Goal: Information Seeking & Learning: Learn about a topic

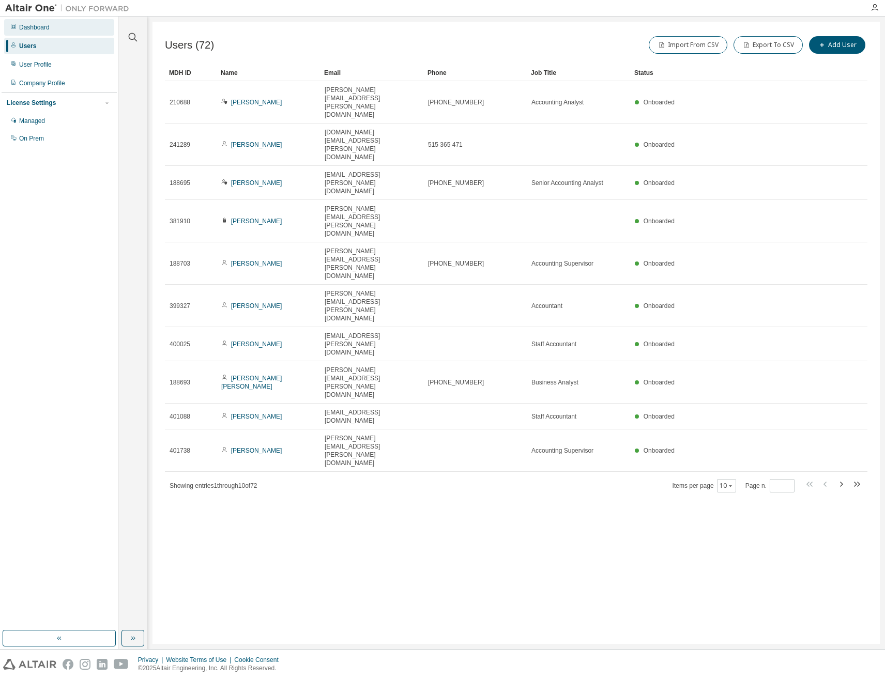
click at [38, 29] on div "Dashboard" at bounding box center [34, 27] width 30 height 8
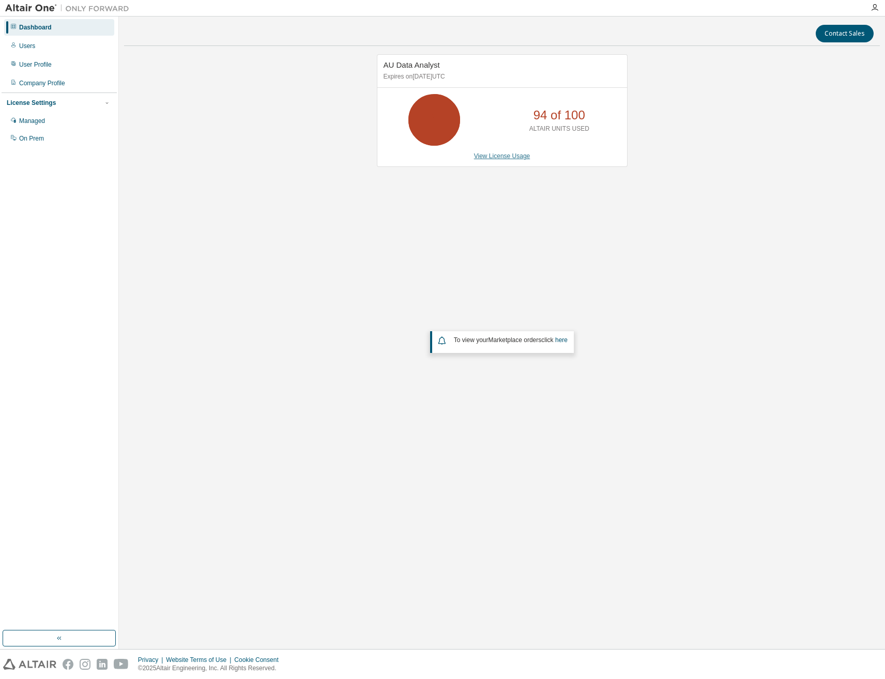
click at [511, 156] on link "View License Usage" at bounding box center [502, 155] width 56 height 7
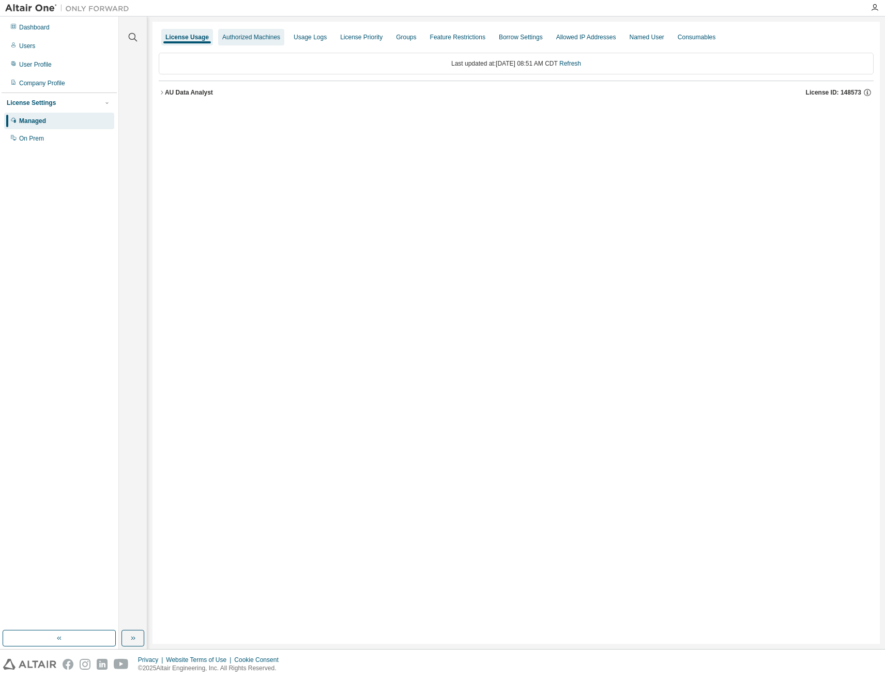
click at [255, 37] on div "Authorized Machines" at bounding box center [251, 37] width 58 height 8
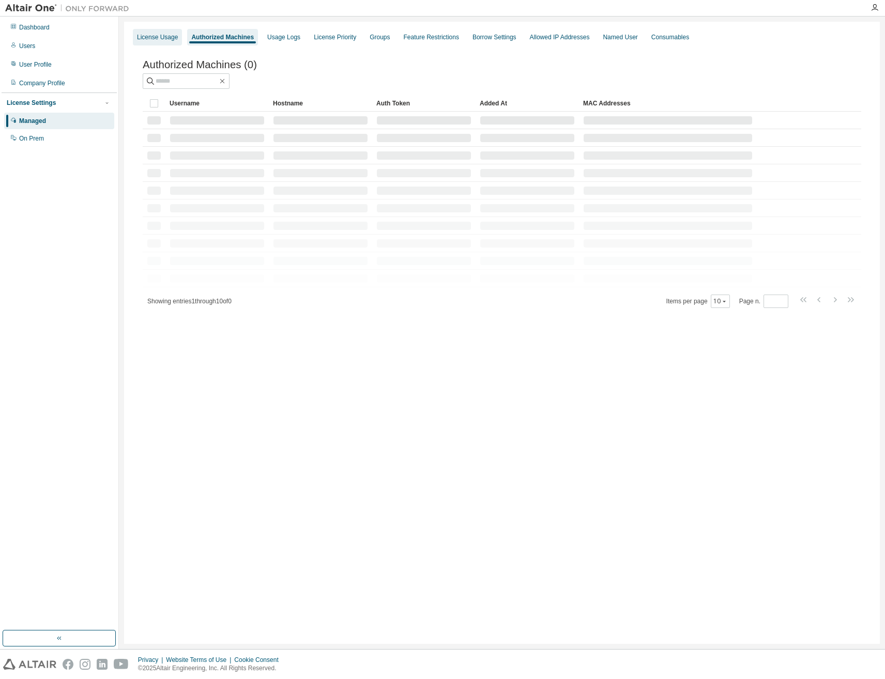
click at [170, 37] on div "License Usage" at bounding box center [157, 37] width 41 height 8
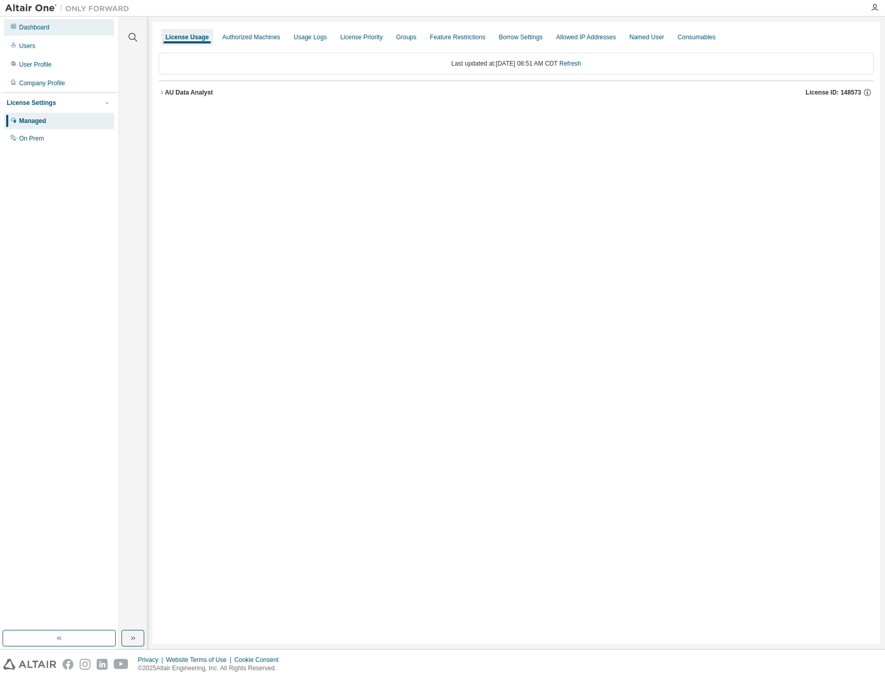
click at [39, 28] on div "Dashboard" at bounding box center [34, 27] width 30 height 8
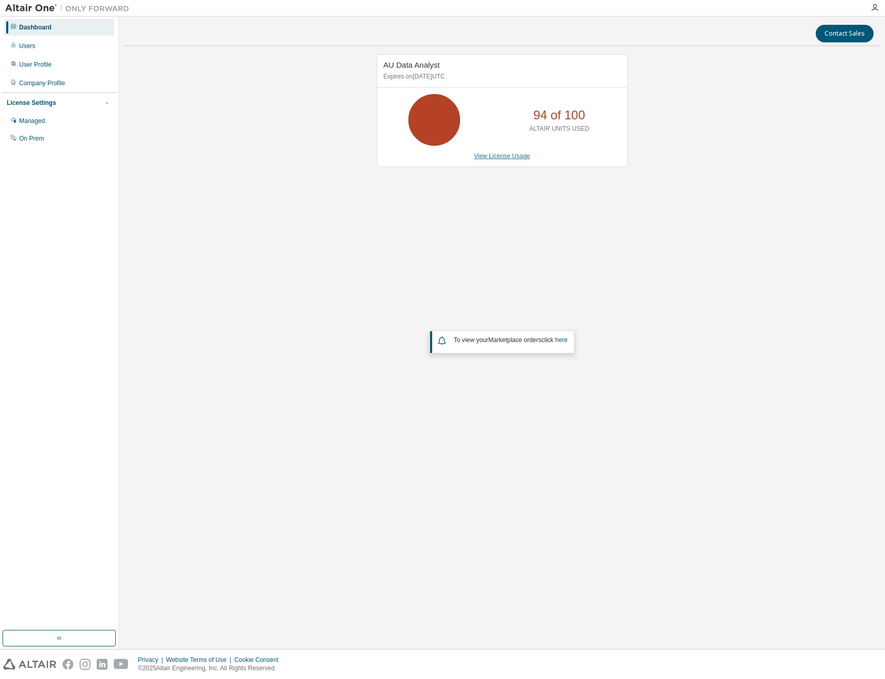
click at [507, 160] on link "View License Usage" at bounding box center [502, 155] width 56 height 7
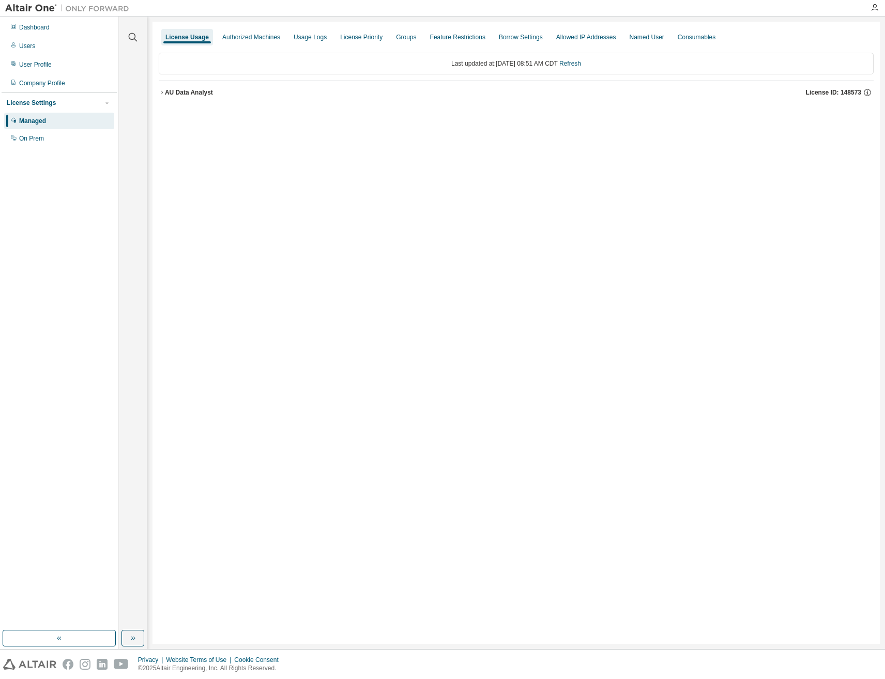
click at [161, 93] on icon "button" at bounding box center [162, 92] width 6 height 6
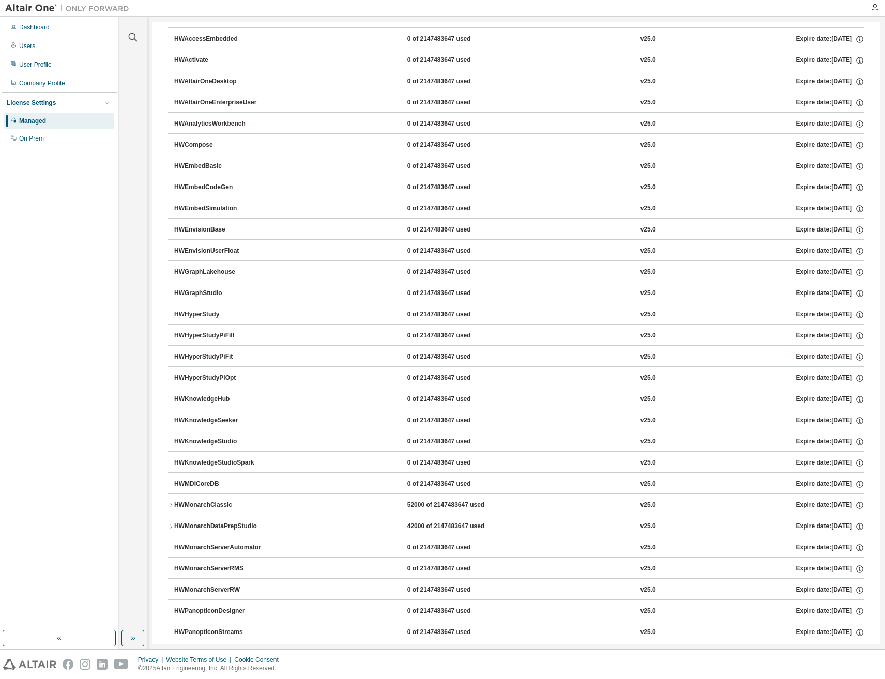
scroll to position [155, 0]
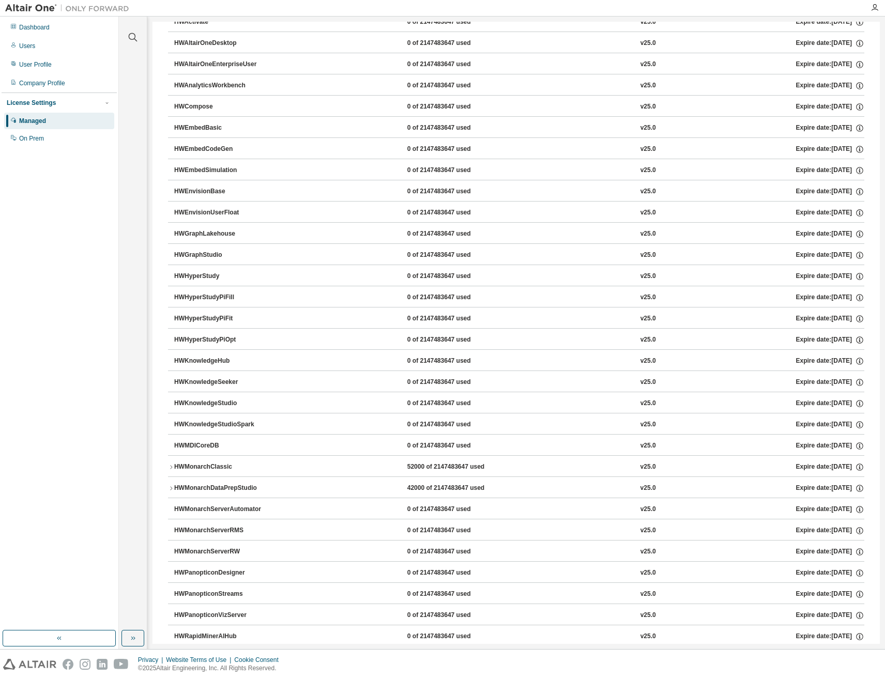
click at [174, 469] on icon "button" at bounding box center [171, 467] width 6 height 6
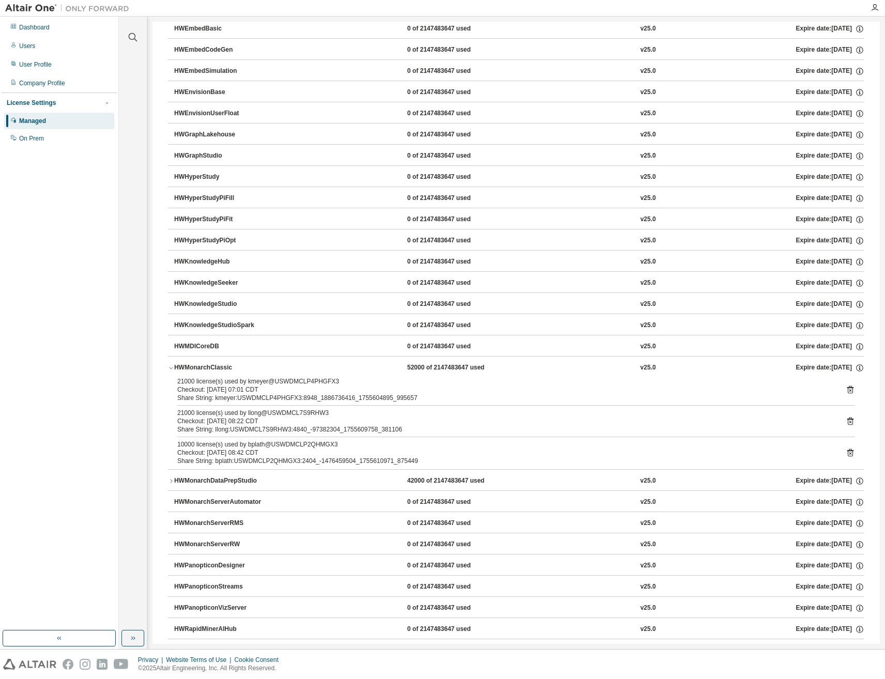
scroll to position [258, 0]
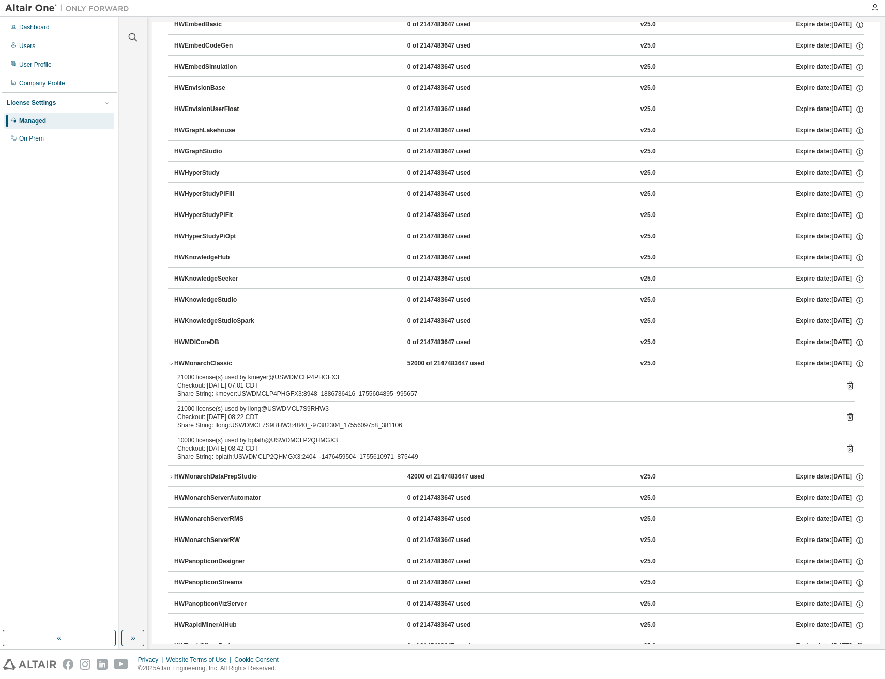
click at [173, 478] on icon "button" at bounding box center [171, 477] width 6 height 6
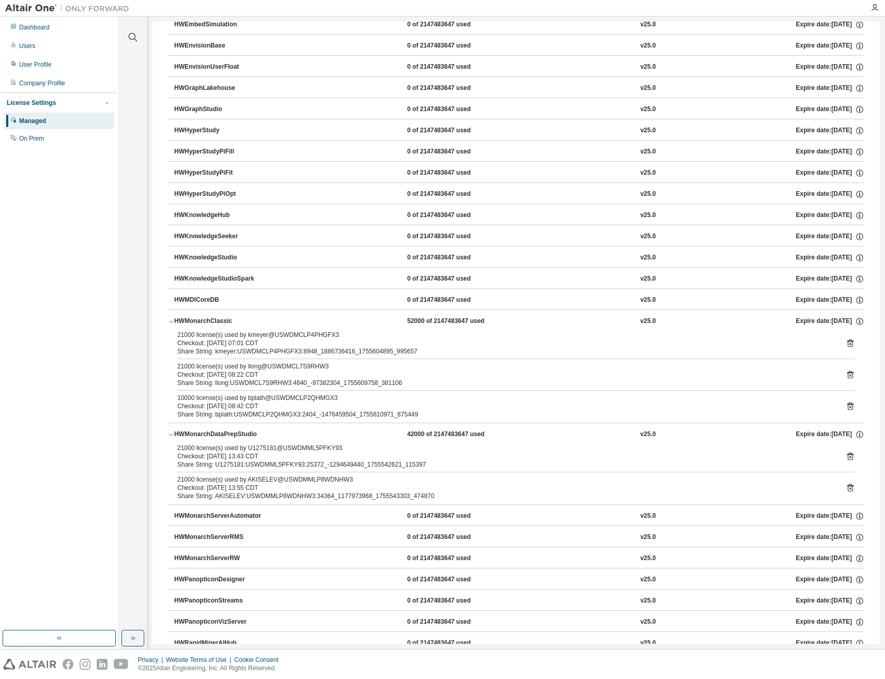
scroll to position [310, 0]
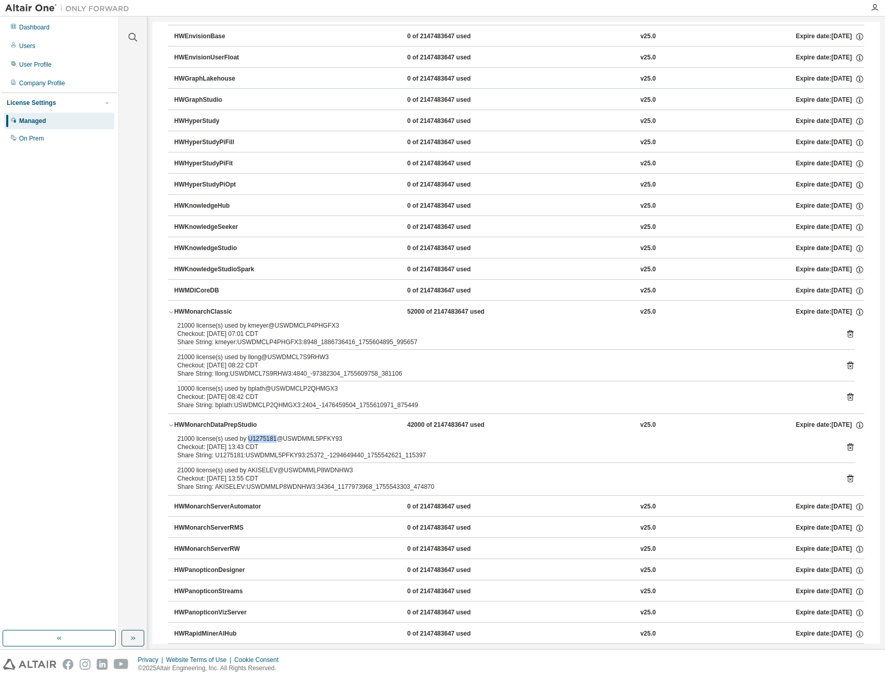
drag, startPoint x: 246, startPoint y: 438, endPoint x: 272, endPoint y: 438, distance: 26.4
click at [272, 438] on div "21000 license(s) used by U1275181@USWDMML5PFKY93" at bounding box center [503, 439] width 653 height 8
copy div "U1275181"
drag, startPoint x: 245, startPoint y: 470, endPoint x: 269, endPoint y: 469, distance: 24.3
click at [269, 469] on div "21000 license(s) used by AKISELEV@USWDMMLP8WDNHW3" at bounding box center [503, 470] width 653 height 8
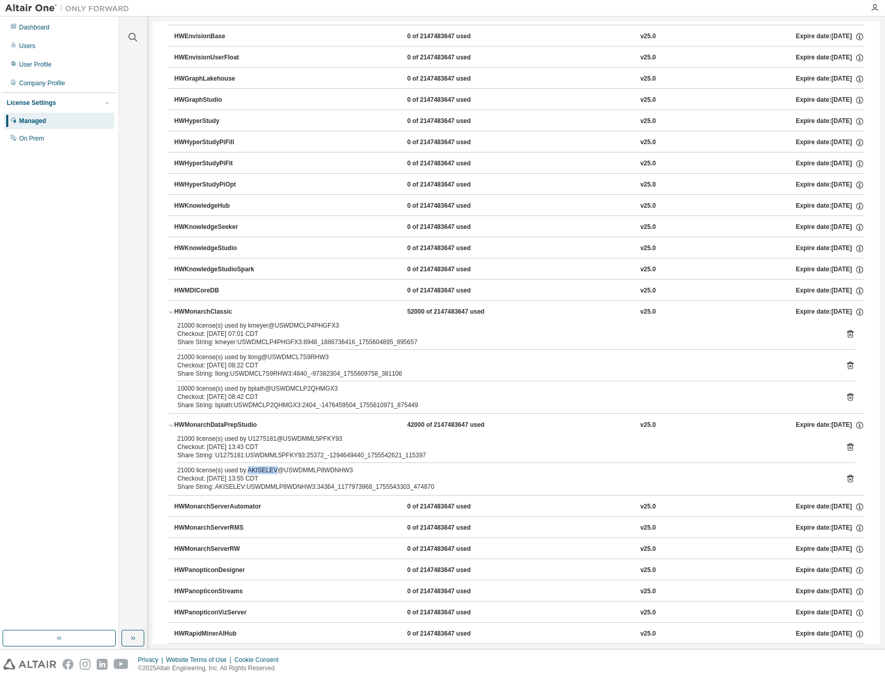
copy div "AKISELEV"
click at [262, 469] on div "21000 license(s) used by AKISELEV@USWDMMLP8WDNHW3" at bounding box center [503, 470] width 653 height 8
drag, startPoint x: 243, startPoint y: 456, endPoint x: 268, endPoint y: 454, distance: 24.9
click at [268, 454] on div "Share String: U1275181:USWDMML5PFKY93:25372_-1294649440_1755542621_115397" at bounding box center [503, 455] width 653 height 8
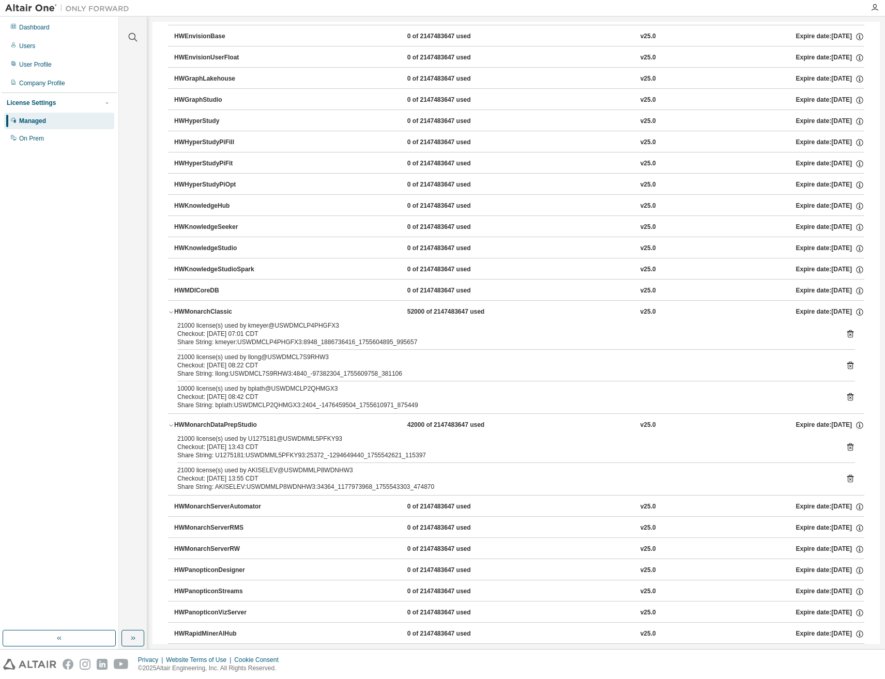
drag, startPoint x: 268, startPoint y: 454, endPoint x: 255, endPoint y: 438, distance: 20.6
click at [255, 439] on div "21000 license(s) used by U1275181@USWDMML5PFKY93" at bounding box center [503, 439] width 653 height 8
drag, startPoint x: 246, startPoint y: 439, endPoint x: 272, endPoint y: 438, distance: 26.9
click at [272, 438] on div "21000 license(s) used by U1275181@USWDMML5PFKY93" at bounding box center [503, 439] width 653 height 8
copy div "U1275181"
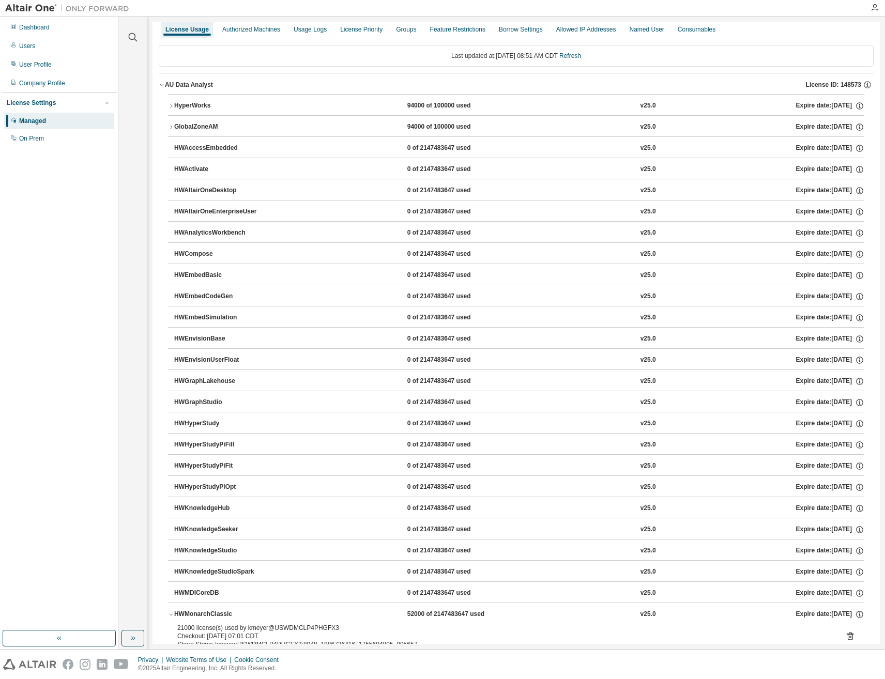
scroll to position [0, 0]
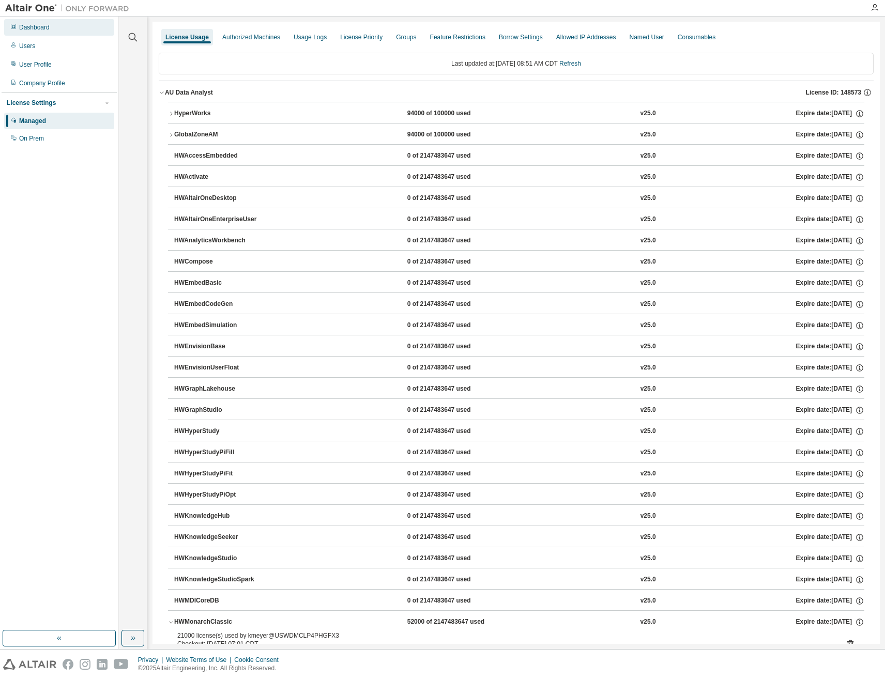
click at [45, 34] on div "Dashboard" at bounding box center [59, 27] width 110 height 17
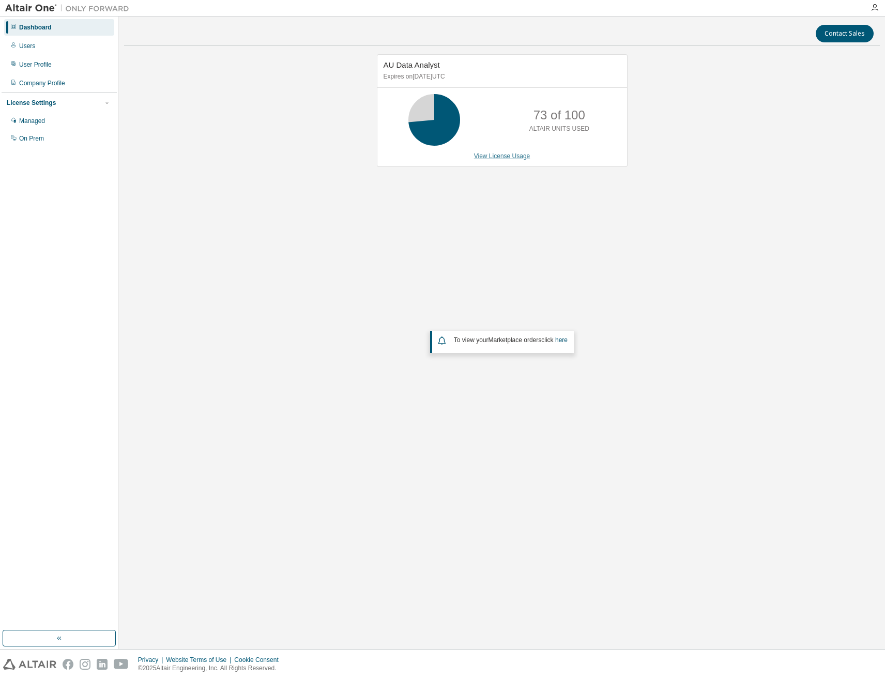
click at [501, 156] on link "View License Usage" at bounding box center [502, 155] width 56 height 7
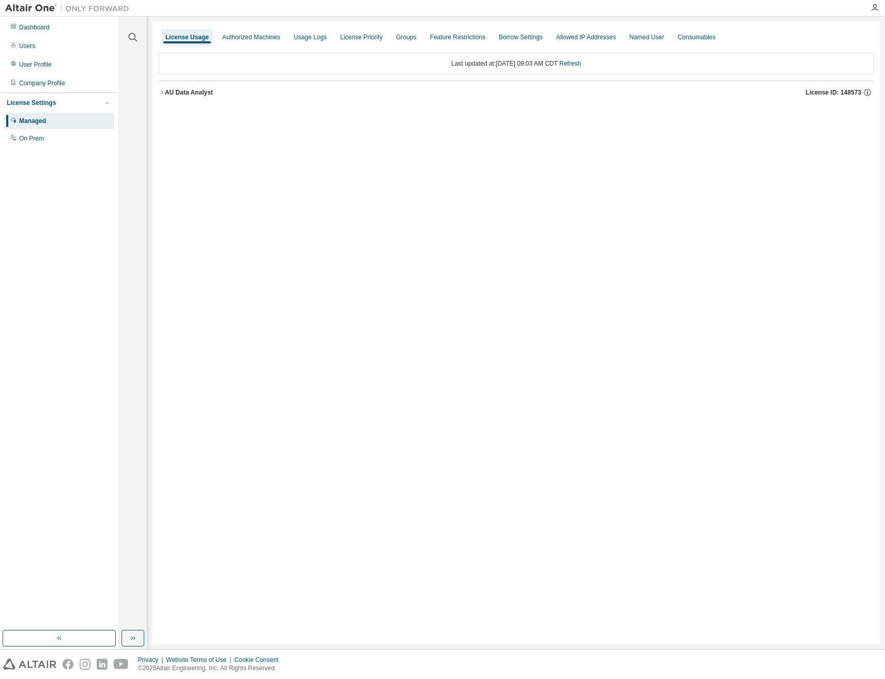
click at [162, 96] on button "AU Data Analyst License ID: 148573" at bounding box center [516, 92] width 715 height 23
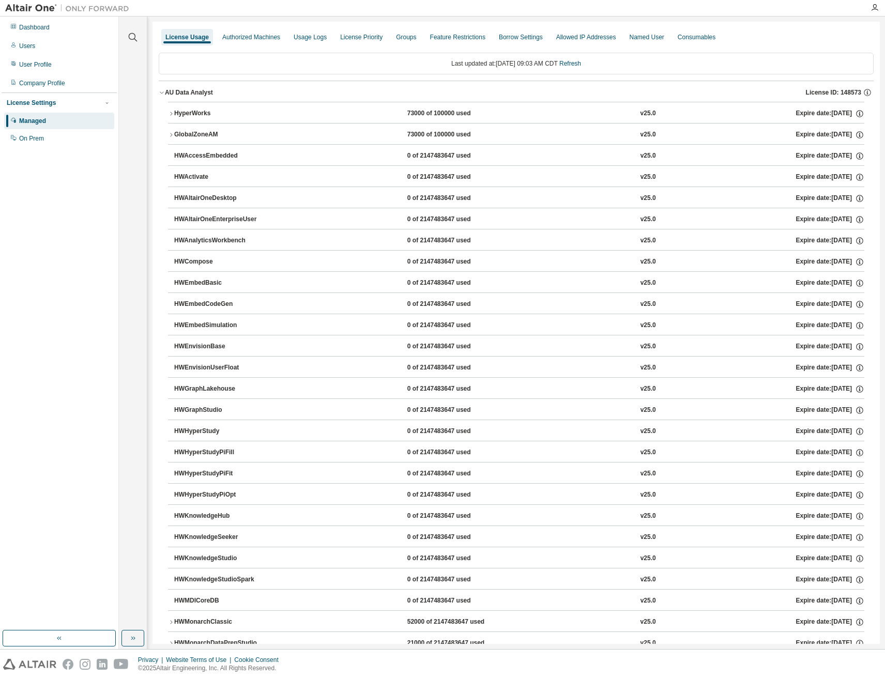
click at [172, 135] on icon "button" at bounding box center [171, 135] width 2 height 4
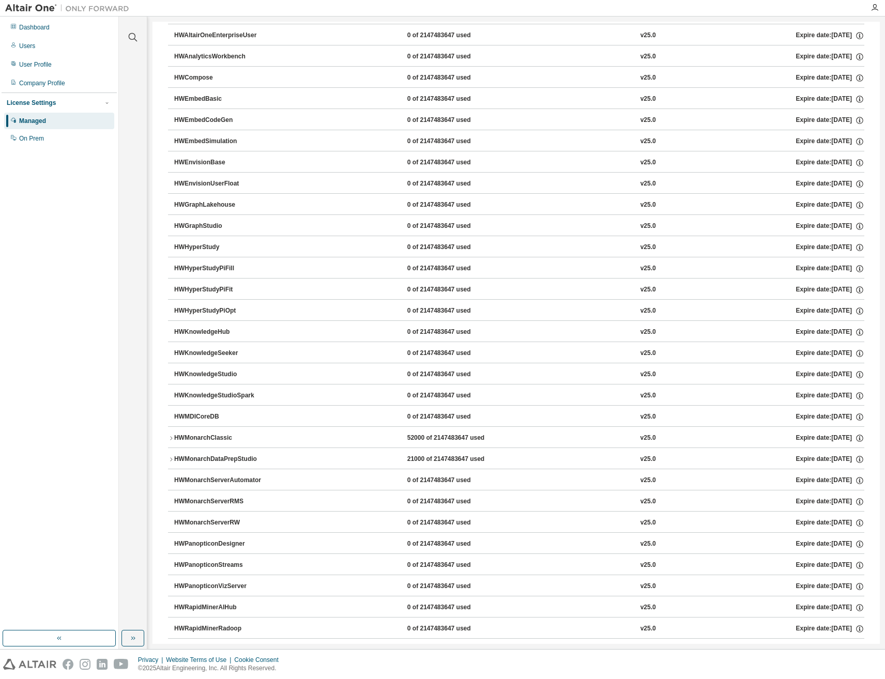
scroll to position [310, 0]
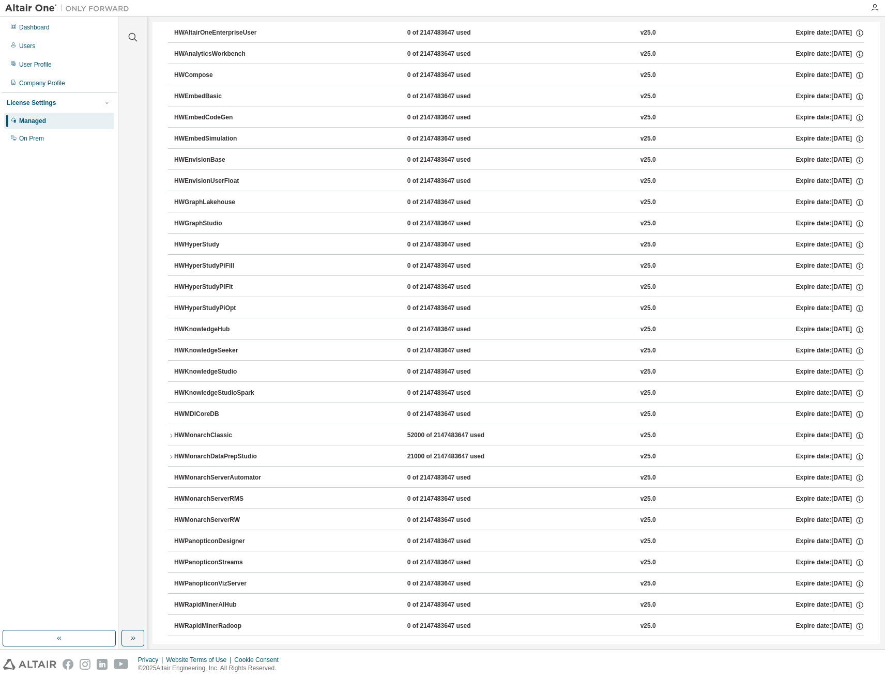
click at [174, 437] on div "HWMonarchClassic" at bounding box center [220, 435] width 93 height 9
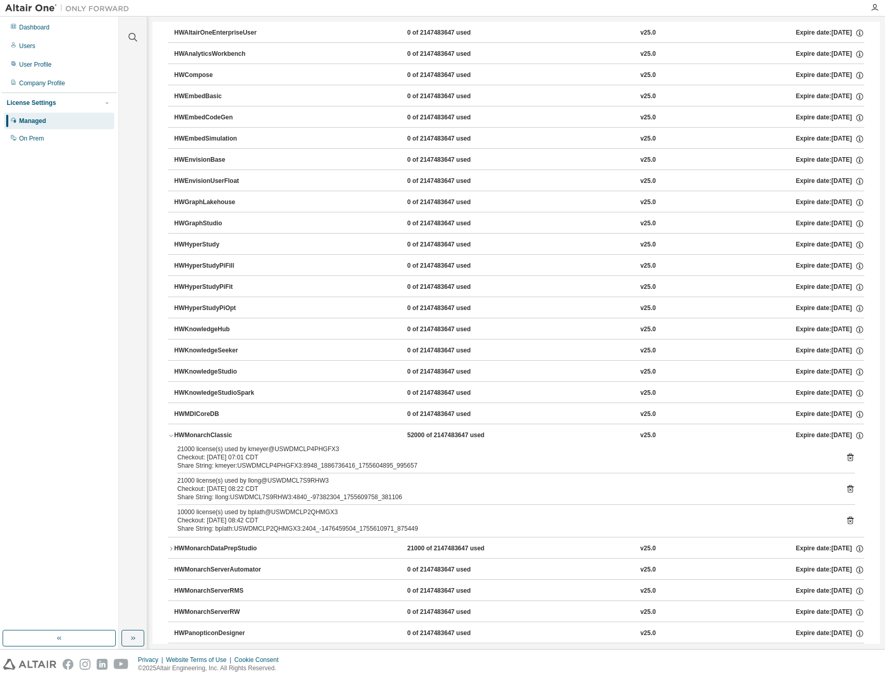
click at [171, 437] on icon "button" at bounding box center [171, 436] width 6 height 6
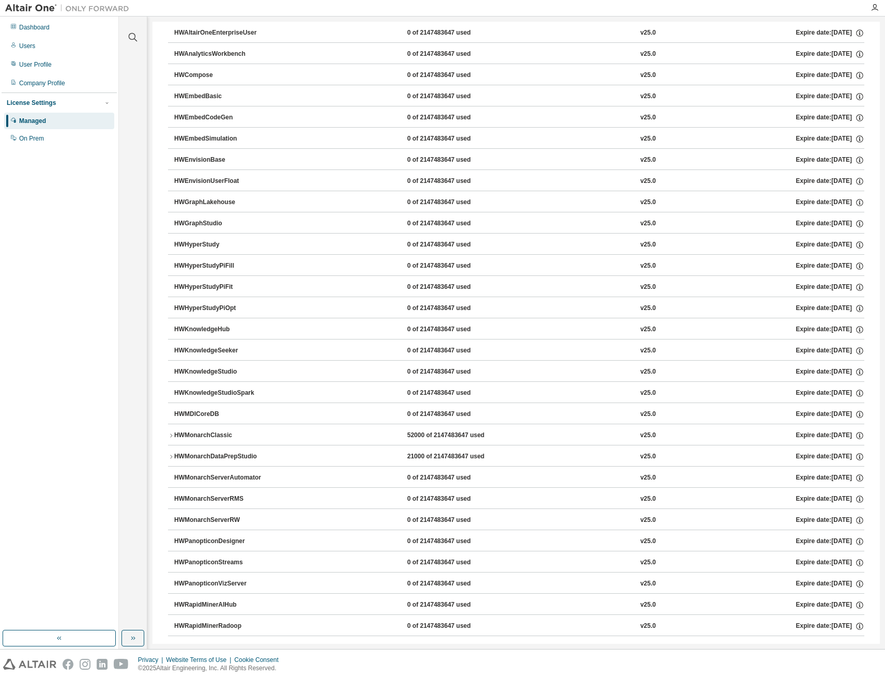
click at [172, 436] on icon "button" at bounding box center [171, 436] width 2 height 4
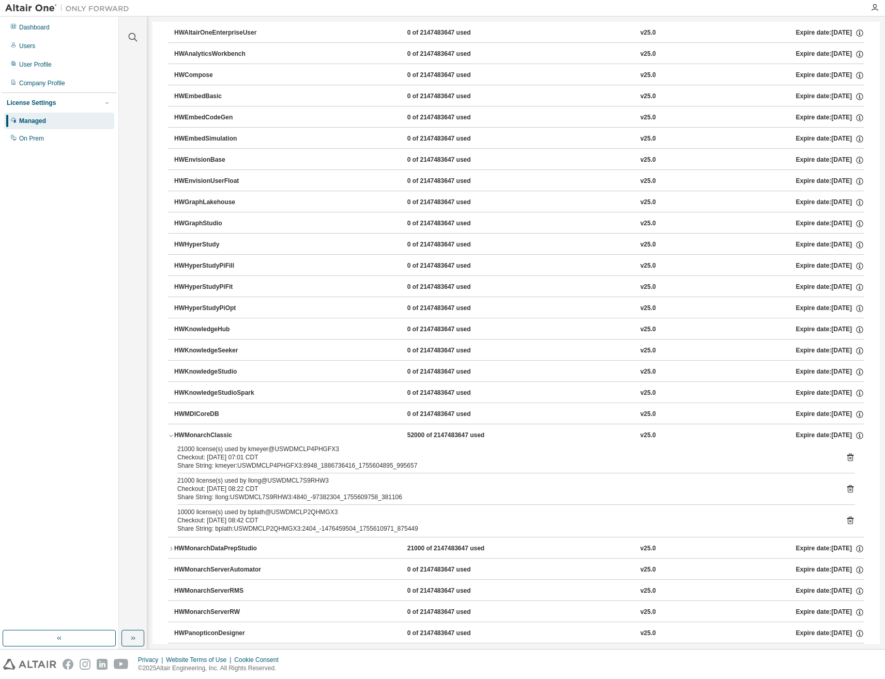
scroll to position [362, 0]
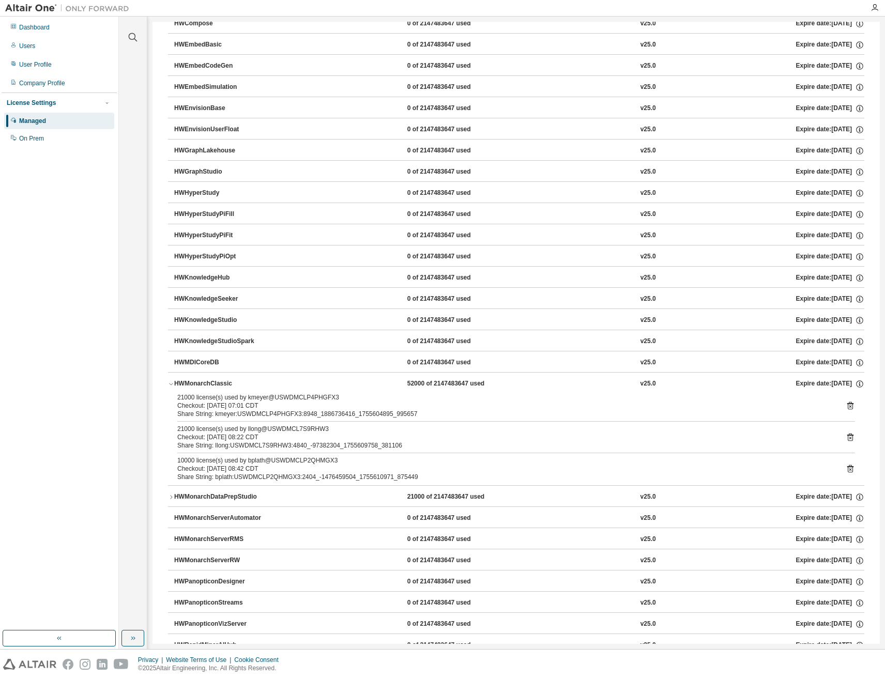
click at [172, 495] on icon "button" at bounding box center [171, 497] width 6 height 6
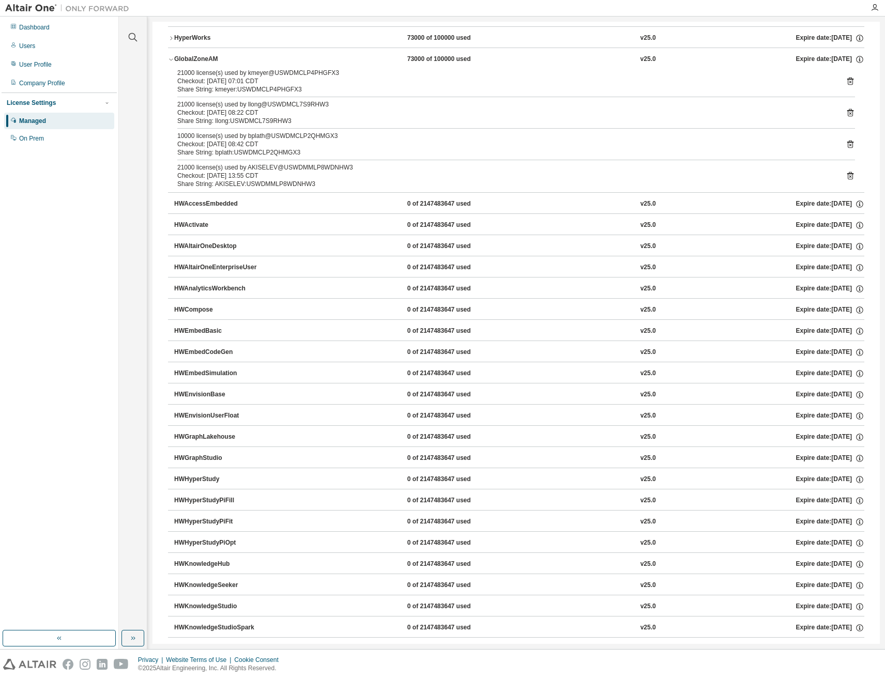
scroll to position [0, 0]
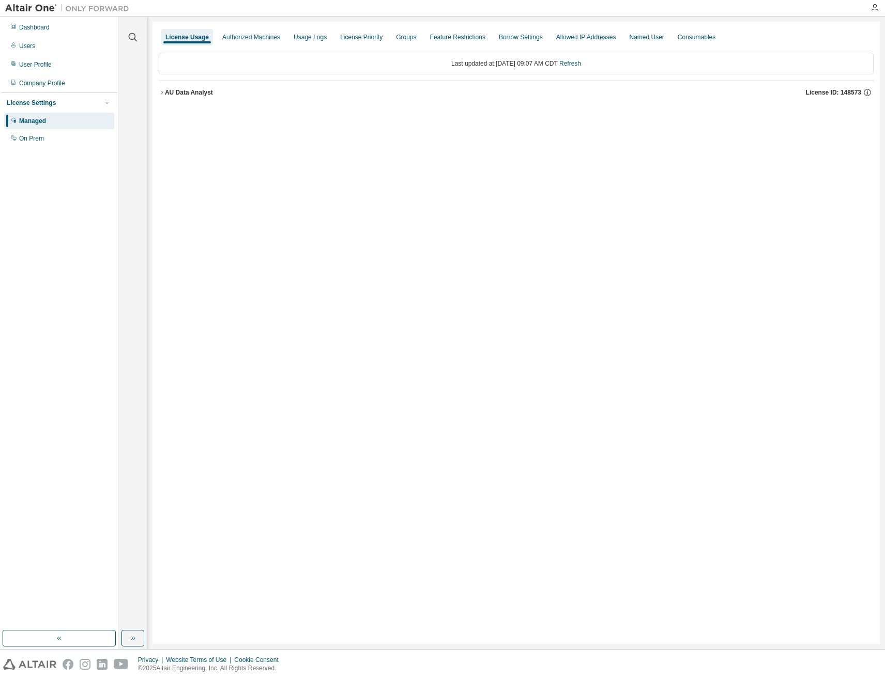
click at [163, 93] on icon "button" at bounding box center [162, 92] width 6 height 6
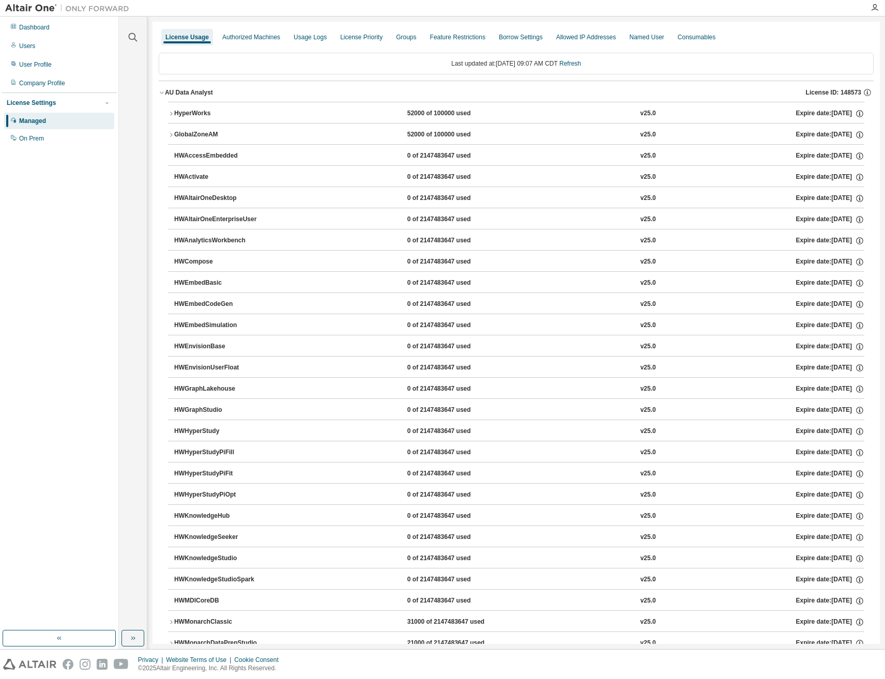
click at [171, 112] on icon "button" at bounding box center [171, 114] width 2 height 4
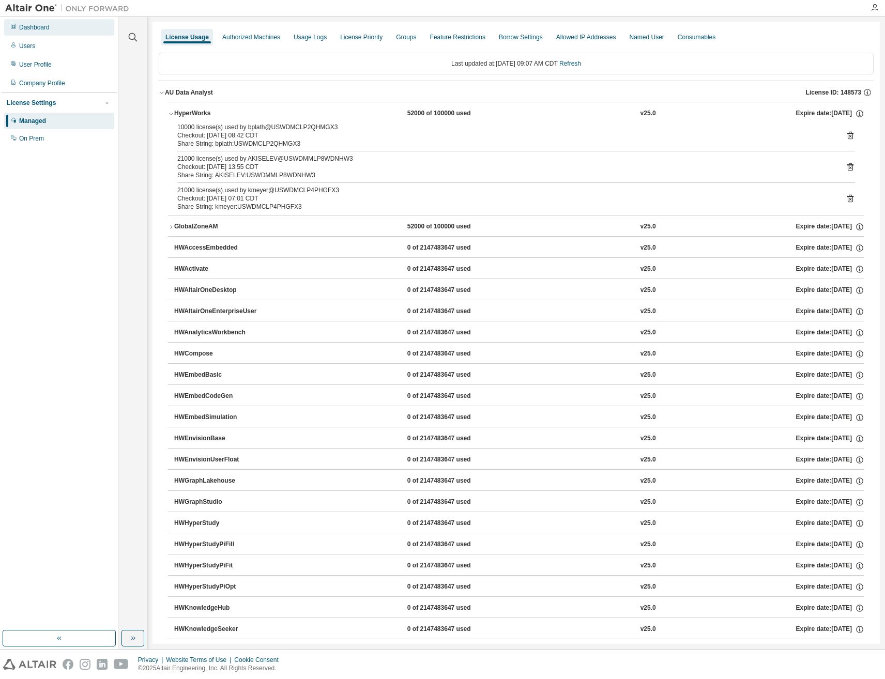
click at [39, 23] on div "Dashboard" at bounding box center [59, 27] width 110 height 17
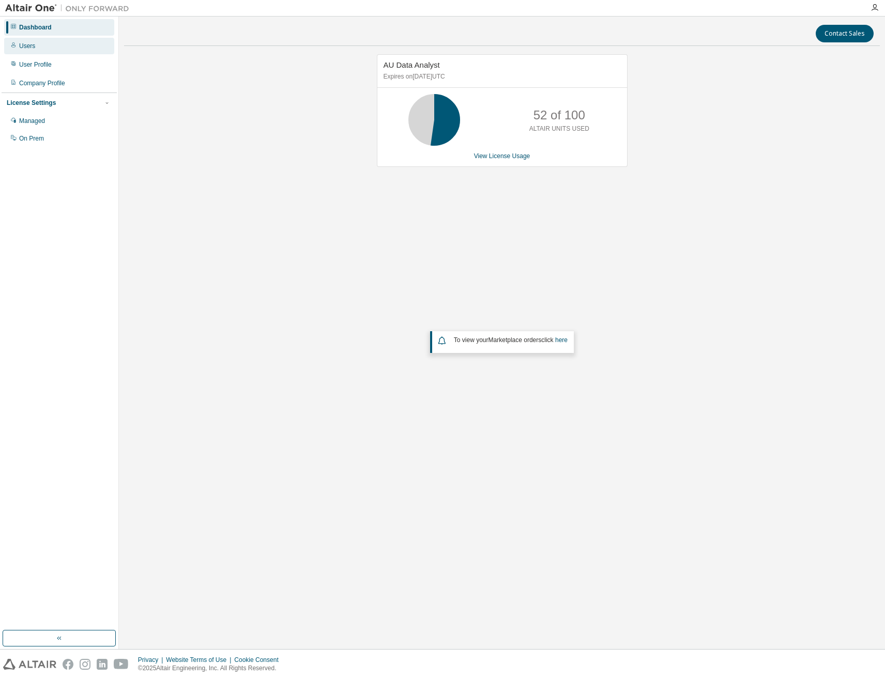
click at [32, 47] on div "Users" at bounding box center [27, 46] width 16 height 8
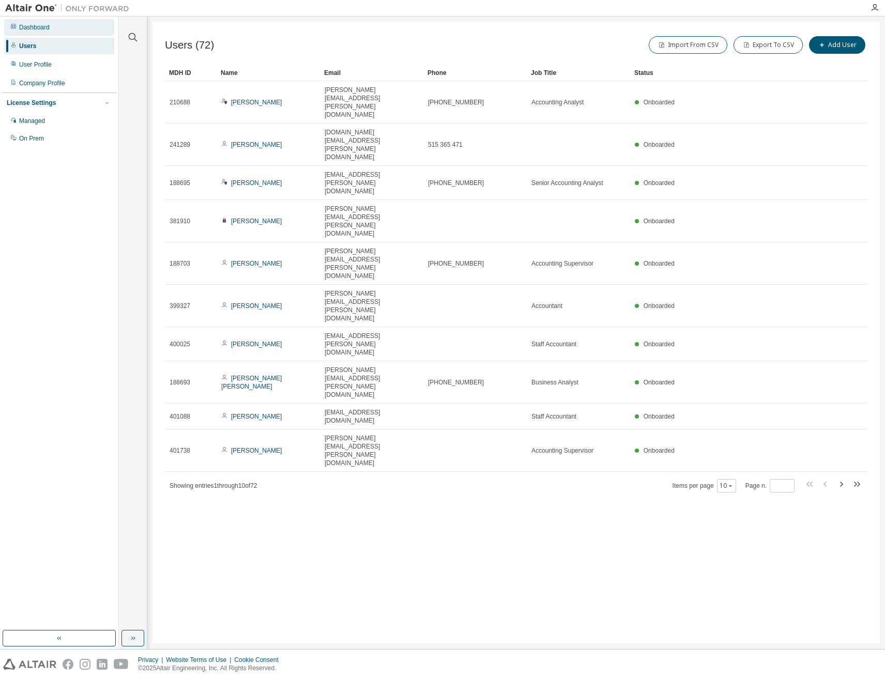
click at [43, 31] on div "Dashboard" at bounding box center [34, 27] width 30 height 8
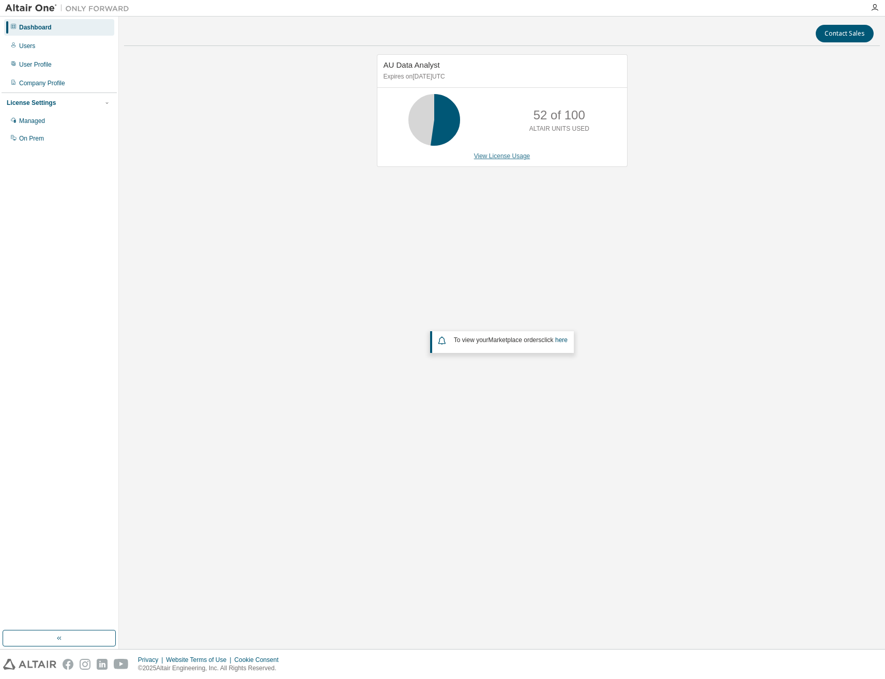
click at [509, 156] on link "View License Usage" at bounding box center [502, 155] width 56 height 7
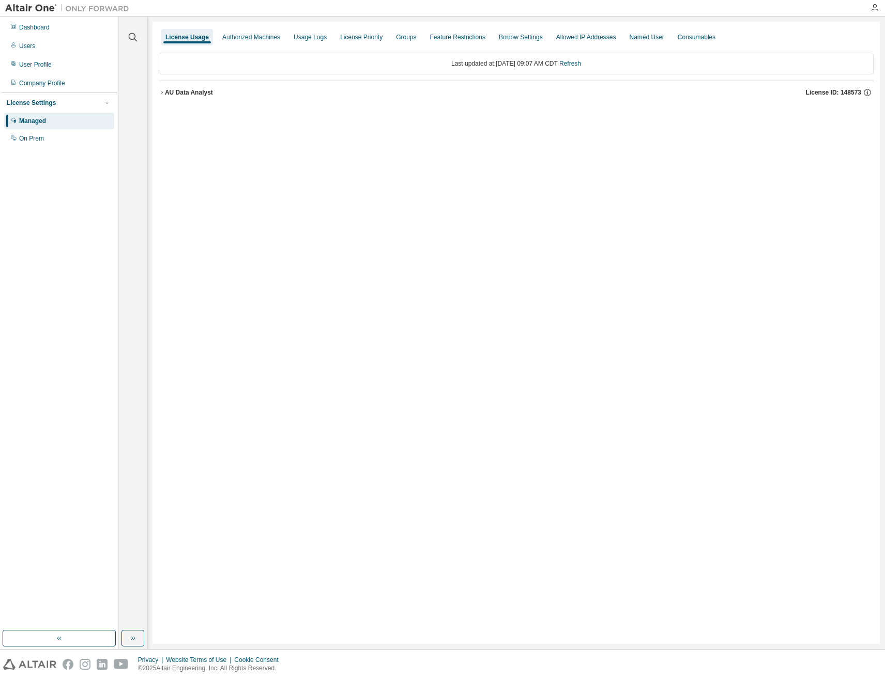
click at [162, 95] on icon "button" at bounding box center [162, 92] width 6 height 6
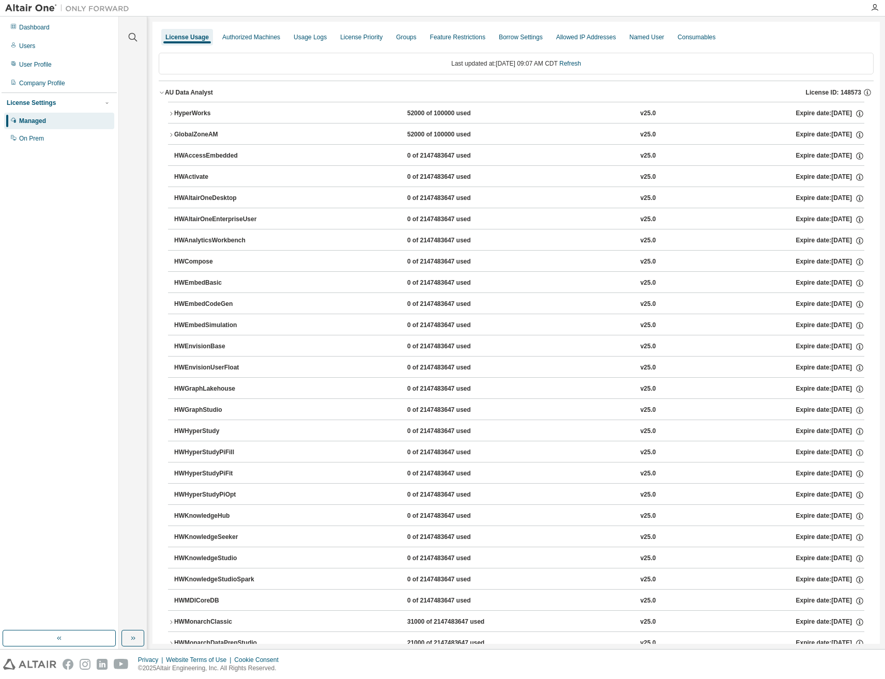
click at [170, 135] on icon "button" at bounding box center [171, 135] width 6 height 6
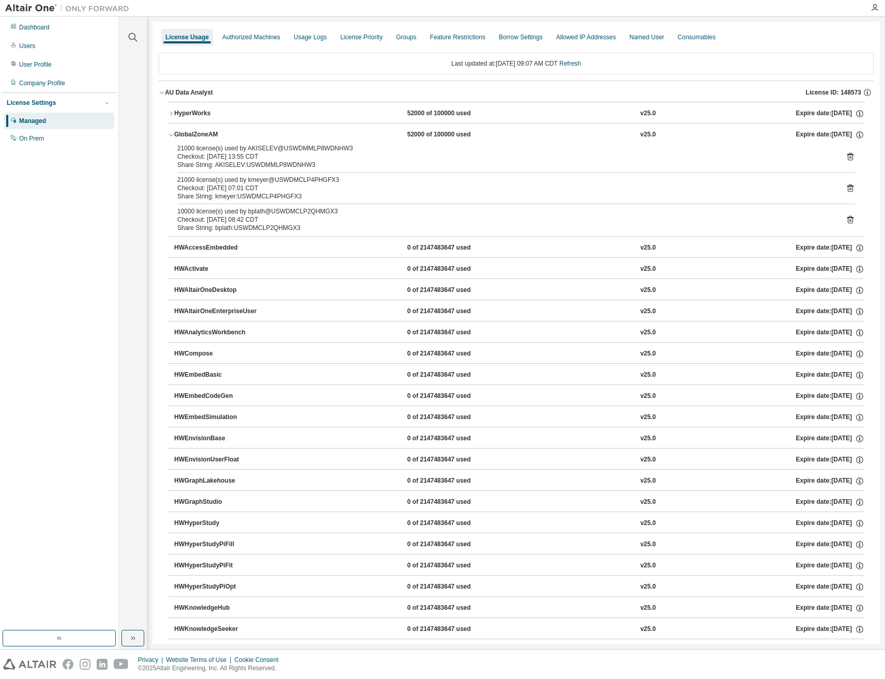
click at [849, 221] on icon at bounding box center [850, 220] width 3 height 3
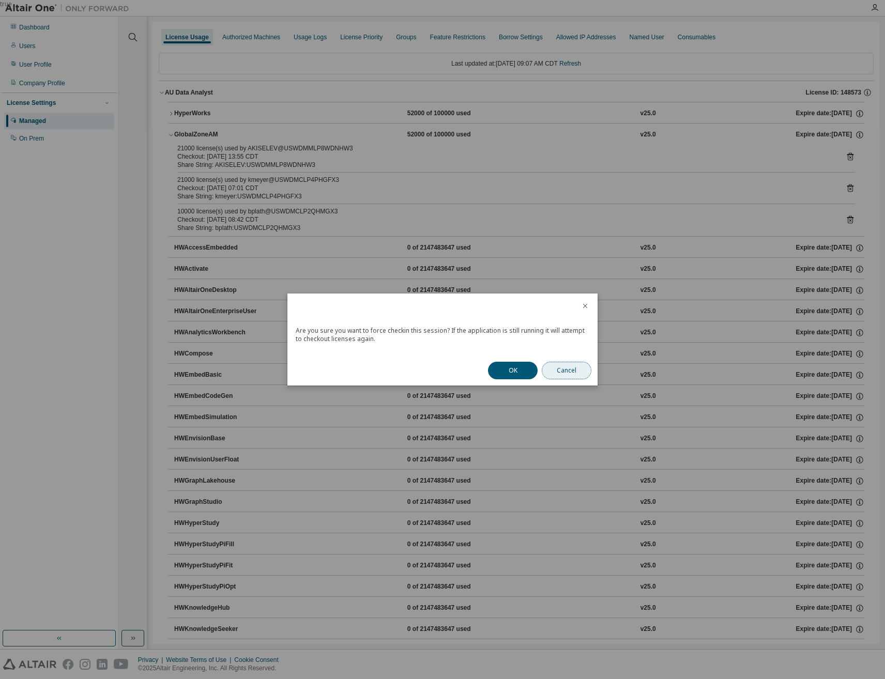
click at [563, 372] on button "Cancel" at bounding box center [567, 371] width 50 height 18
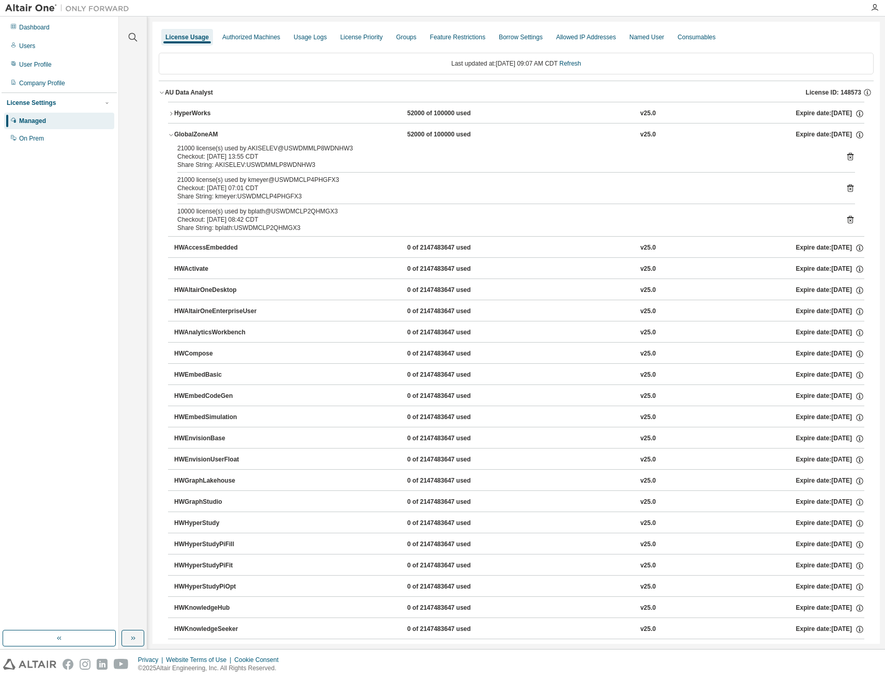
click at [846, 220] on icon at bounding box center [850, 219] width 9 height 9
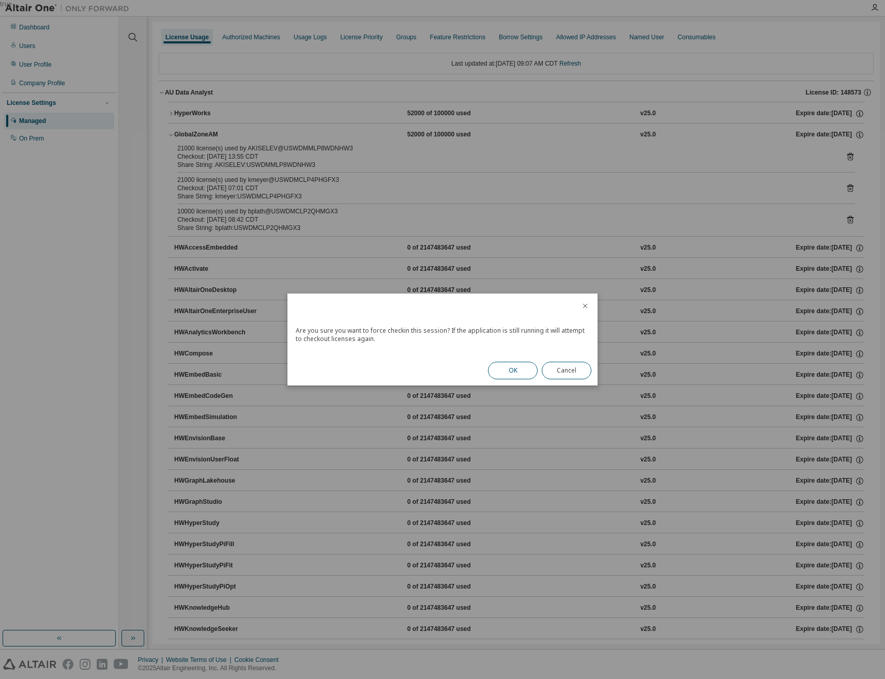
click at [518, 369] on button "OK" at bounding box center [513, 371] width 50 height 18
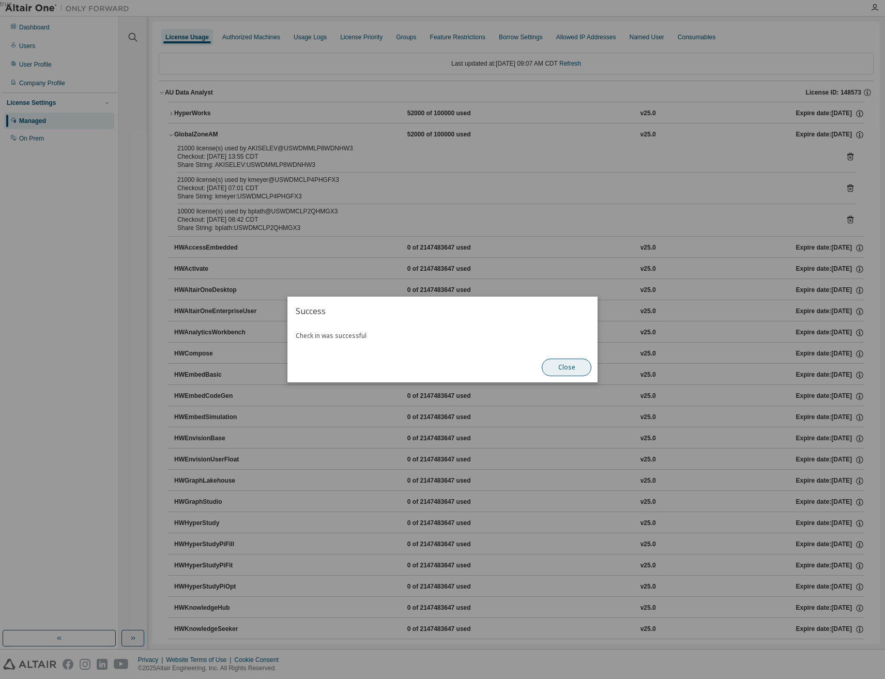
click at [571, 368] on button "Close" at bounding box center [567, 368] width 50 height 18
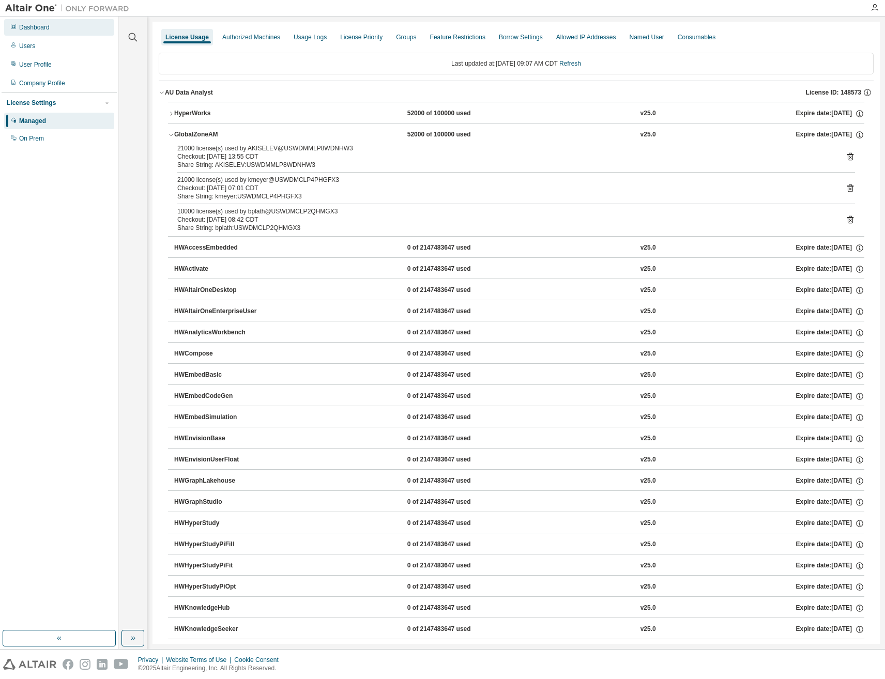
click at [37, 30] on div "Dashboard" at bounding box center [34, 27] width 30 height 8
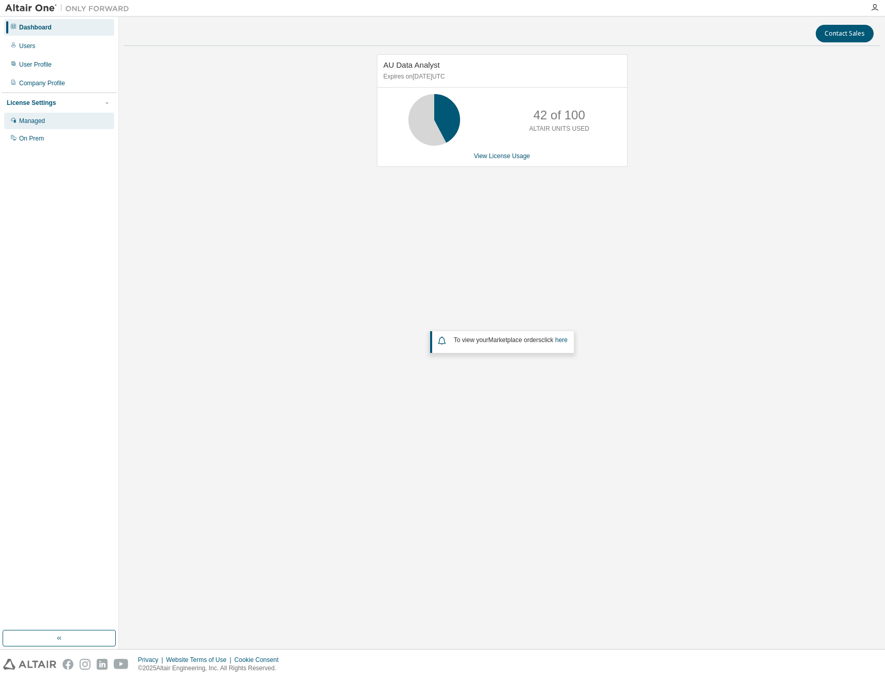
click at [37, 121] on div "Managed" at bounding box center [32, 121] width 26 height 8
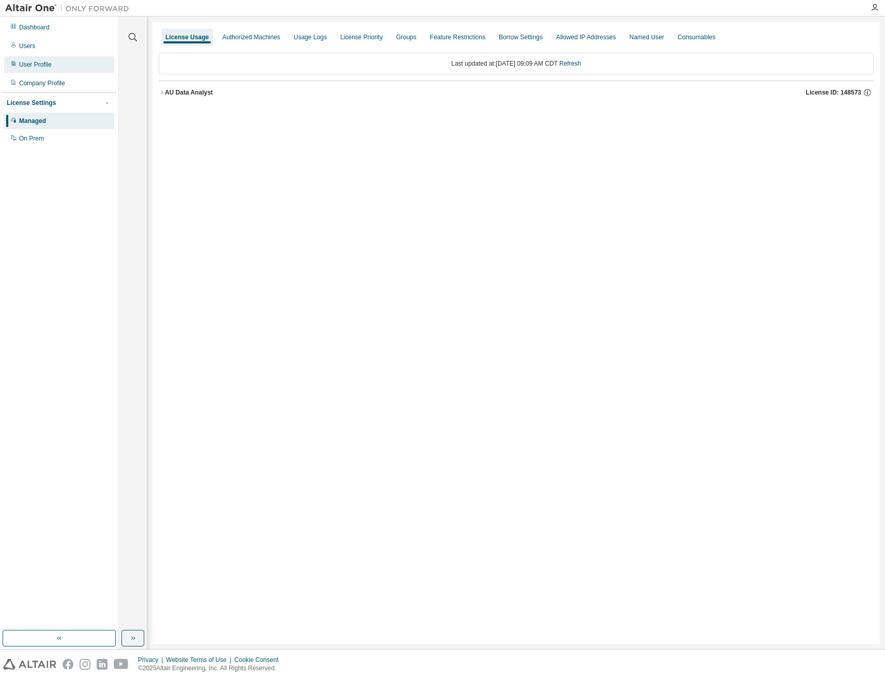
click at [38, 71] on div "User Profile" at bounding box center [59, 64] width 110 height 17
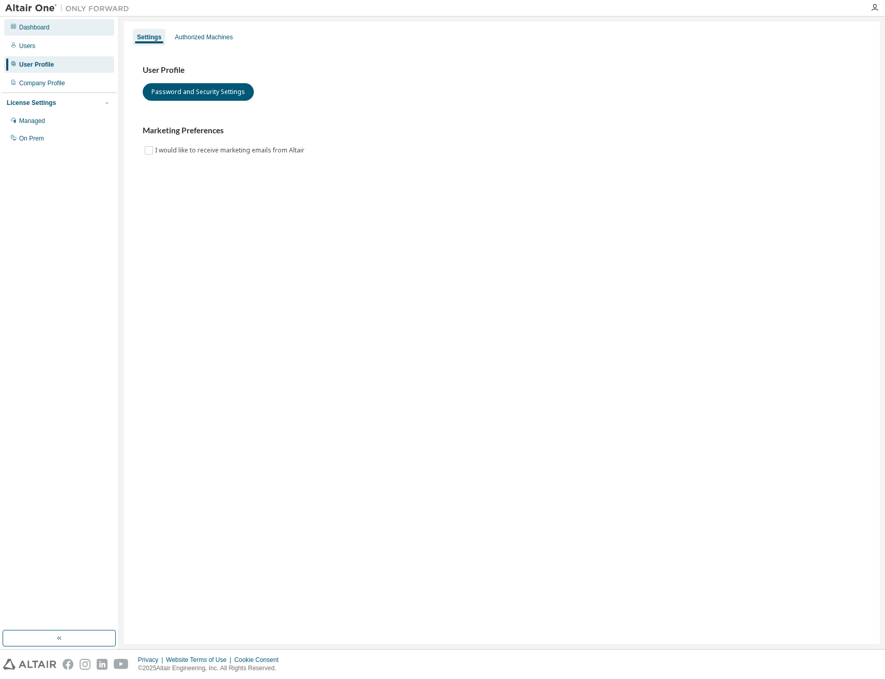
click at [36, 29] on div "Dashboard" at bounding box center [34, 27] width 30 height 8
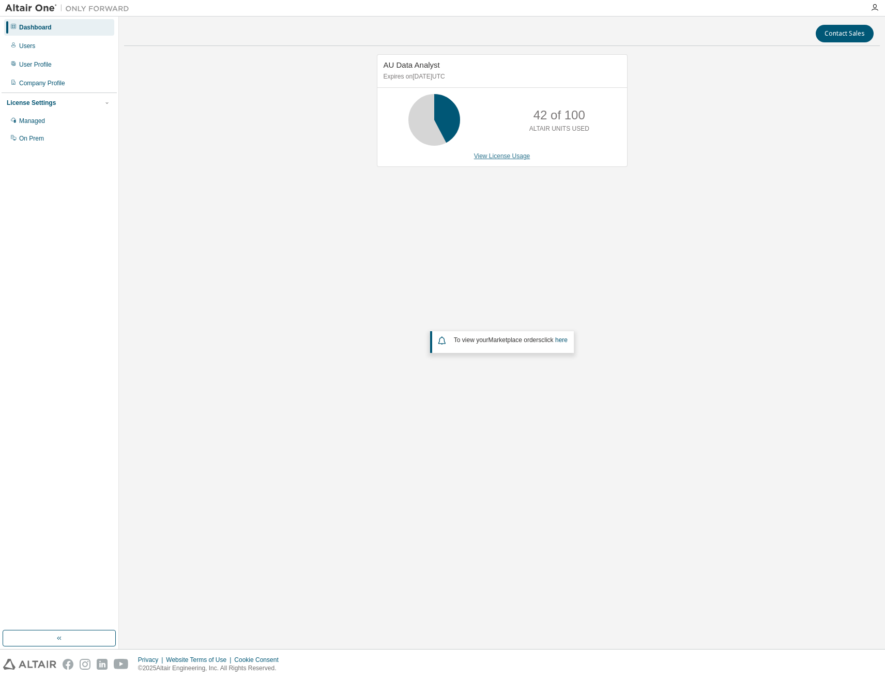
click at [512, 158] on link "View License Usage" at bounding box center [502, 155] width 56 height 7
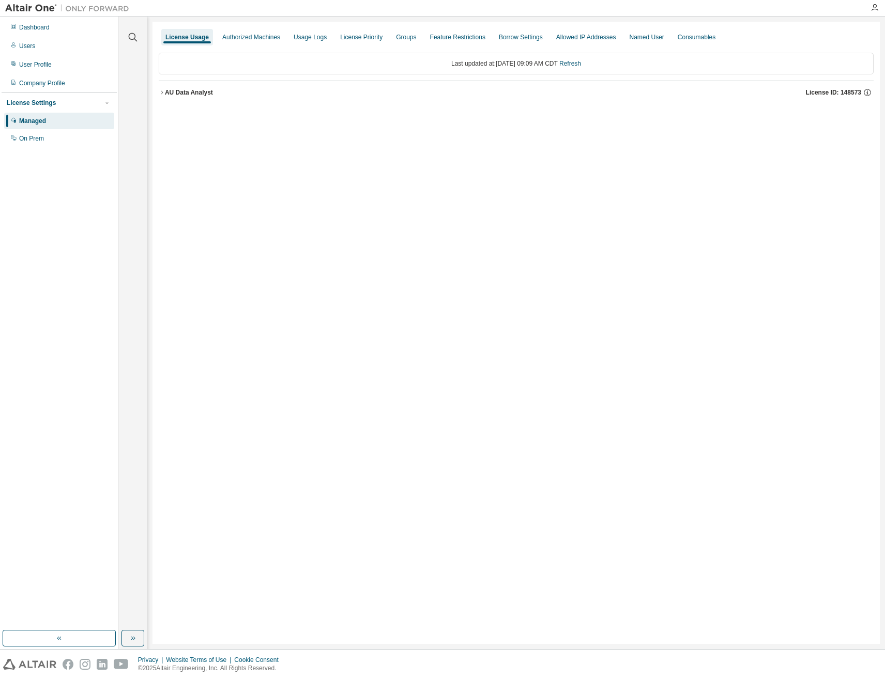
click at [166, 90] on div "AU Data Analyst" at bounding box center [189, 92] width 48 height 8
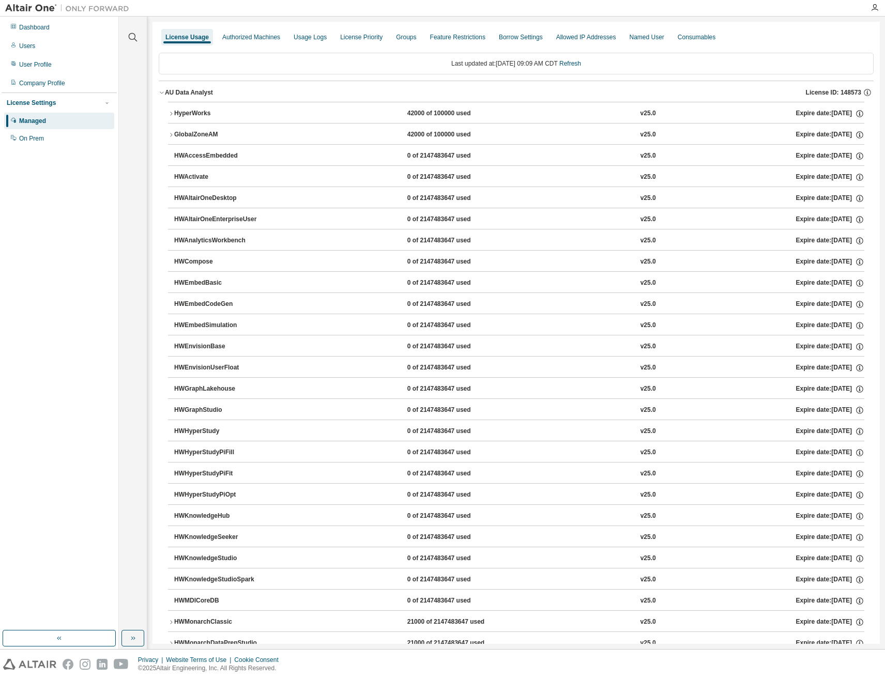
click at [172, 115] on icon "button" at bounding box center [171, 114] width 6 height 6
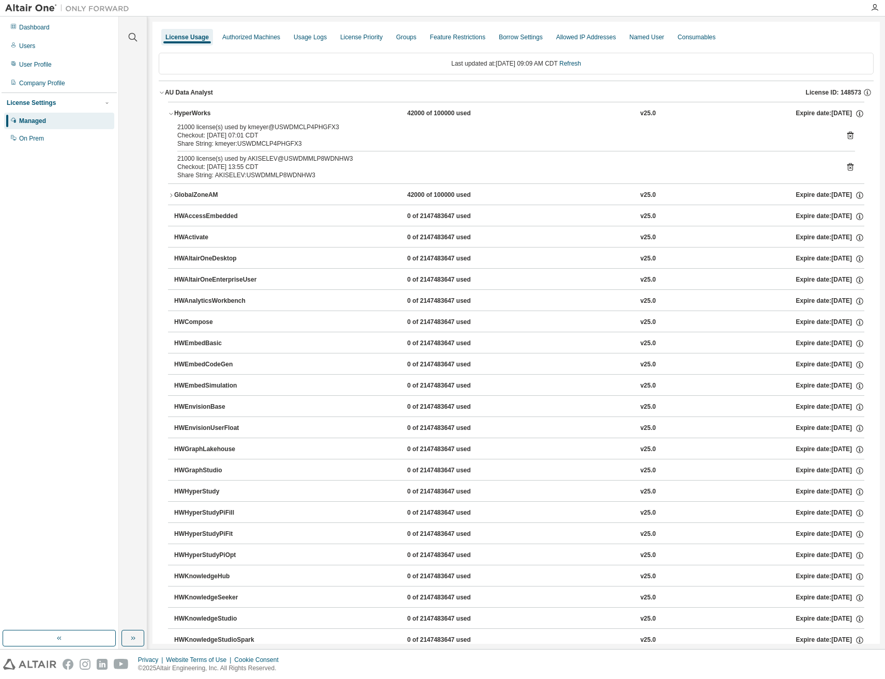
click at [169, 195] on icon "button" at bounding box center [171, 195] width 6 height 6
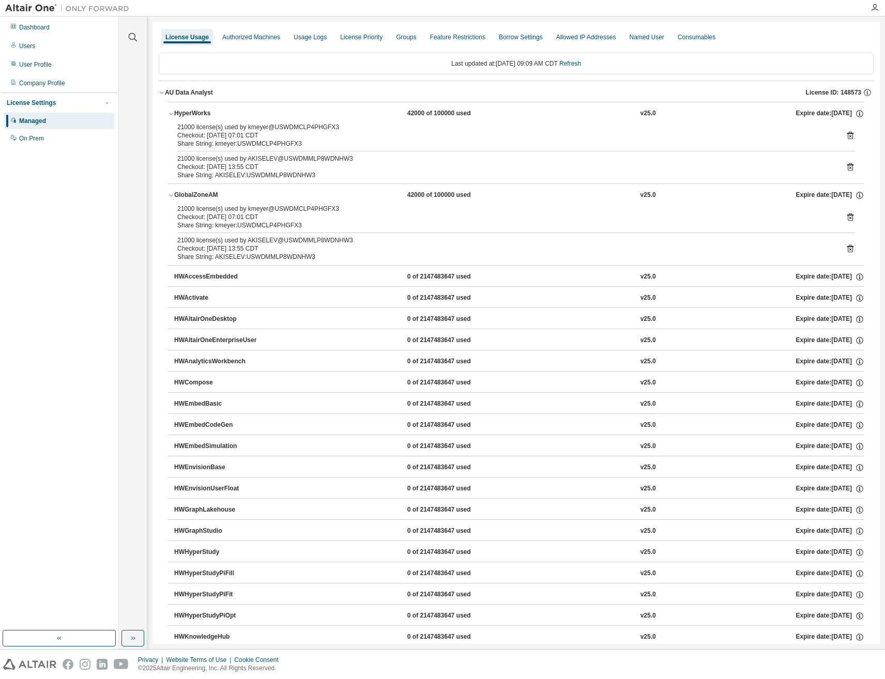
click at [169, 195] on icon "button" at bounding box center [171, 195] width 6 height 6
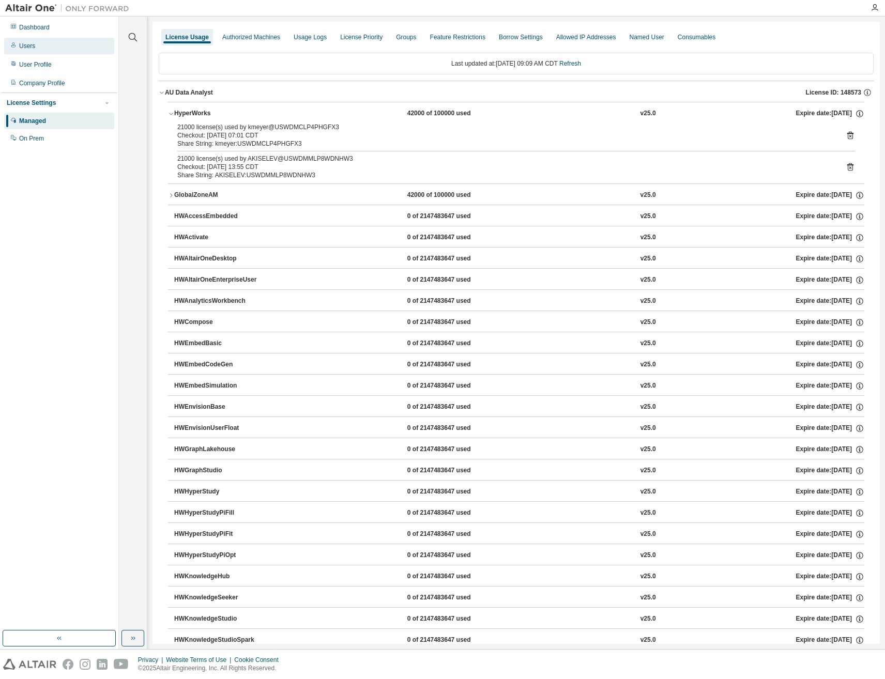
click at [31, 44] on div "Users" at bounding box center [27, 46] width 16 height 8
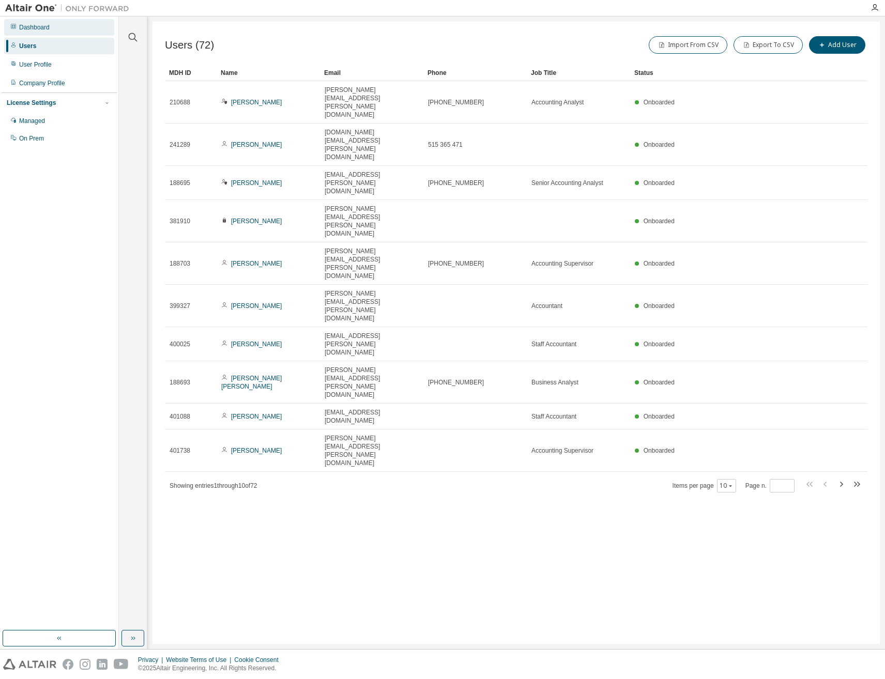
click at [43, 30] on div "Dashboard" at bounding box center [34, 27] width 30 height 8
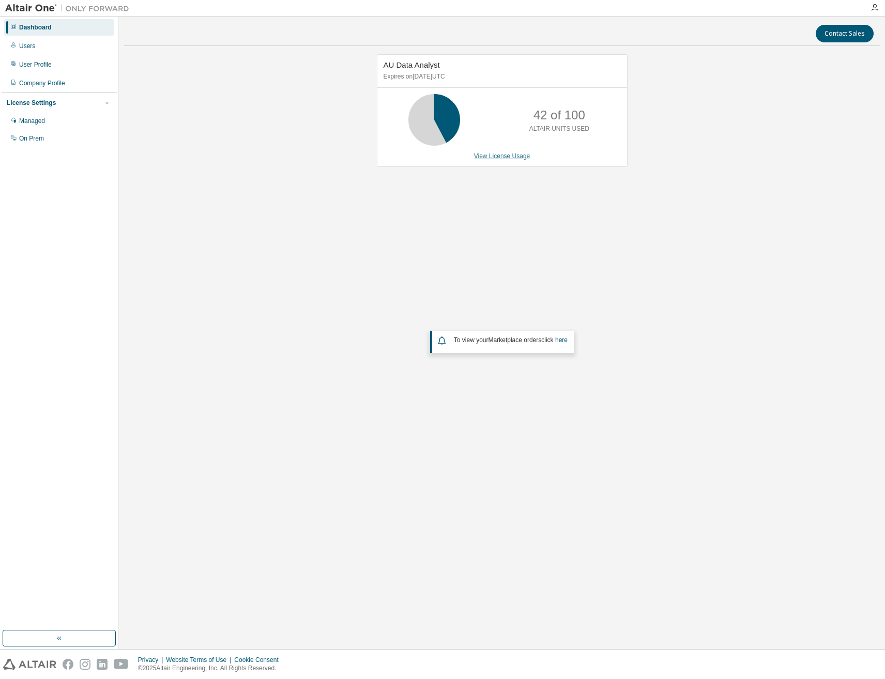
click at [508, 154] on link "View License Usage" at bounding box center [502, 155] width 56 height 7
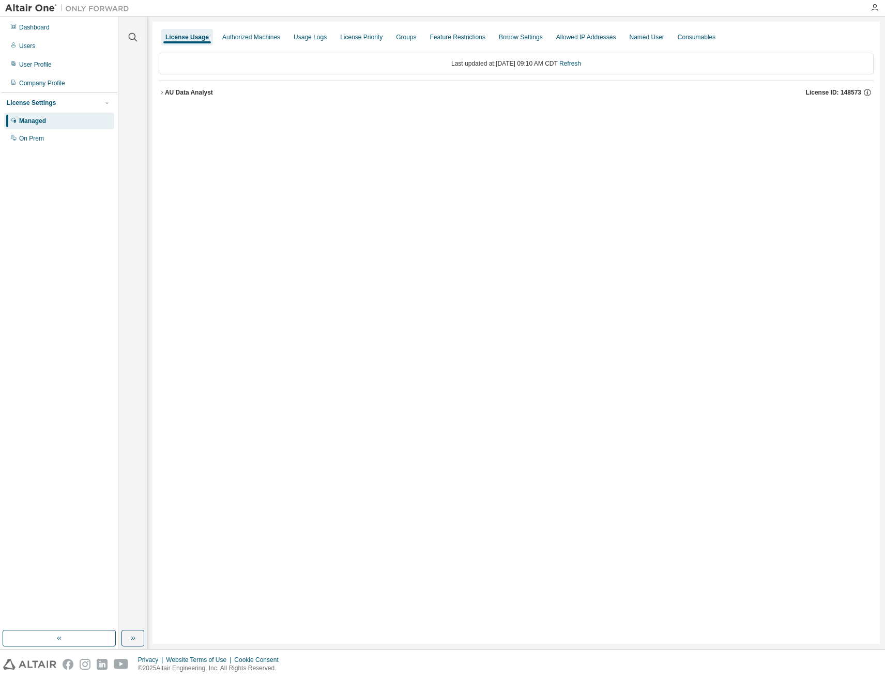
click at [165, 95] on div "AU Data Analyst" at bounding box center [189, 92] width 48 height 8
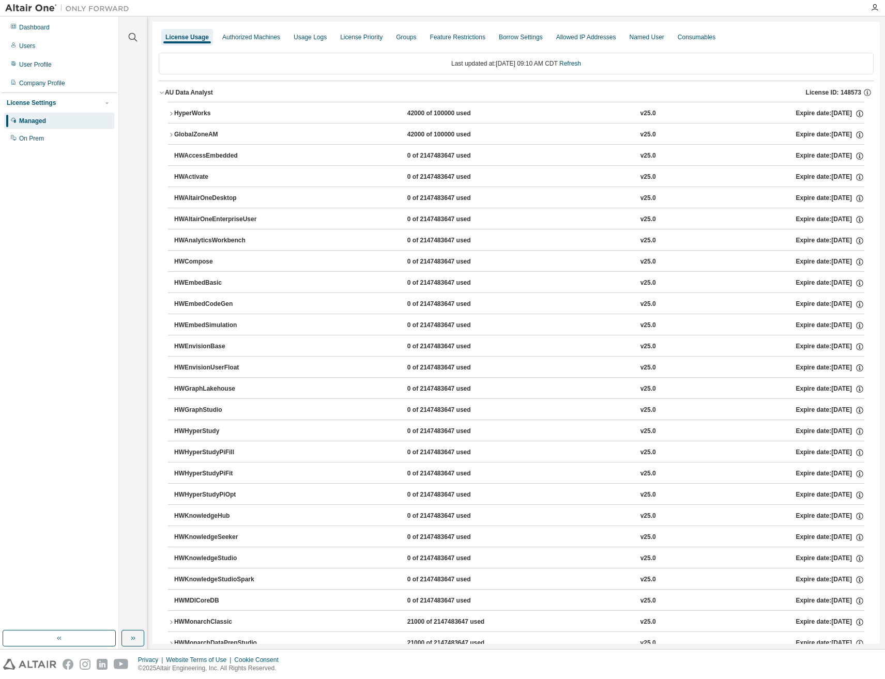
click at [172, 116] on icon "button" at bounding box center [171, 114] width 6 height 6
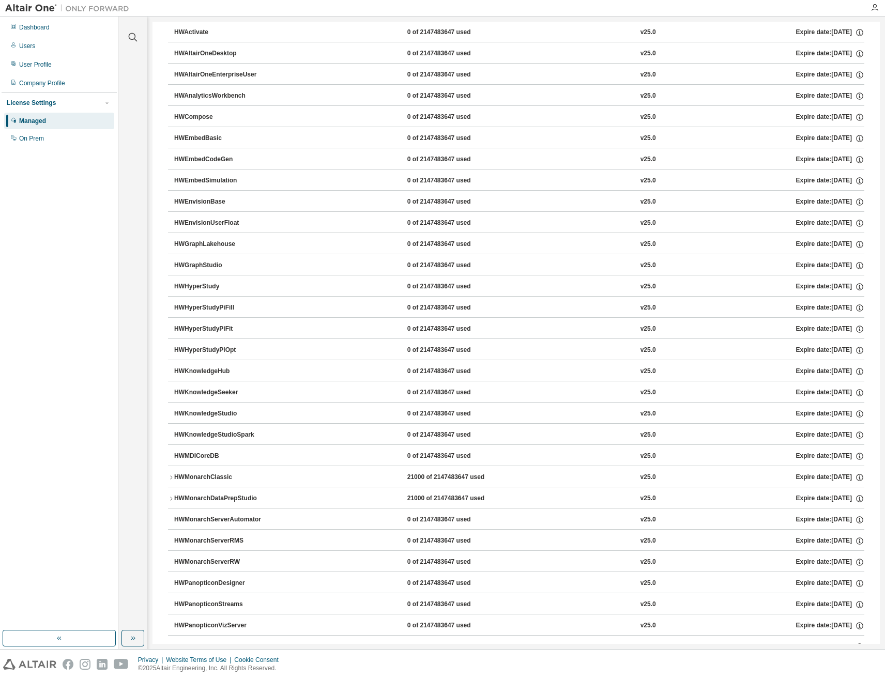
scroll to position [207, 0]
click at [170, 494] on icon "button" at bounding box center [171, 497] width 6 height 6
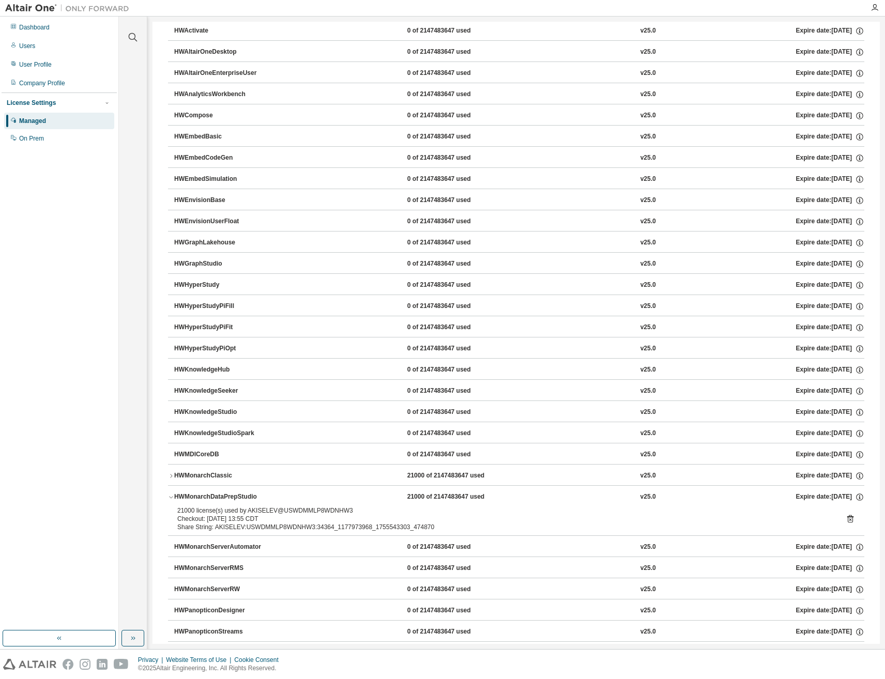
click at [171, 477] on icon "button" at bounding box center [171, 476] width 6 height 6
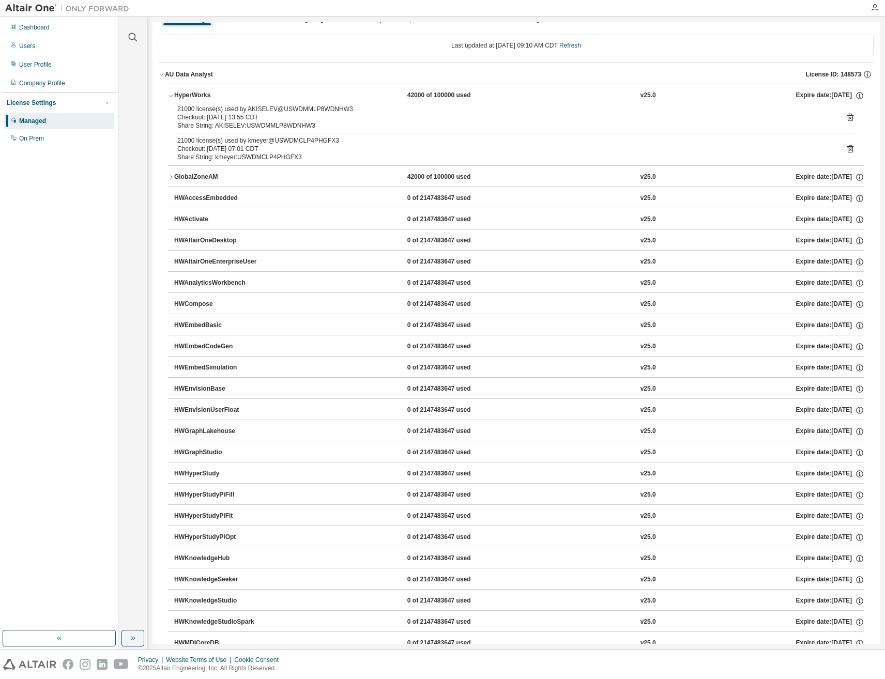
scroll to position [0, 0]
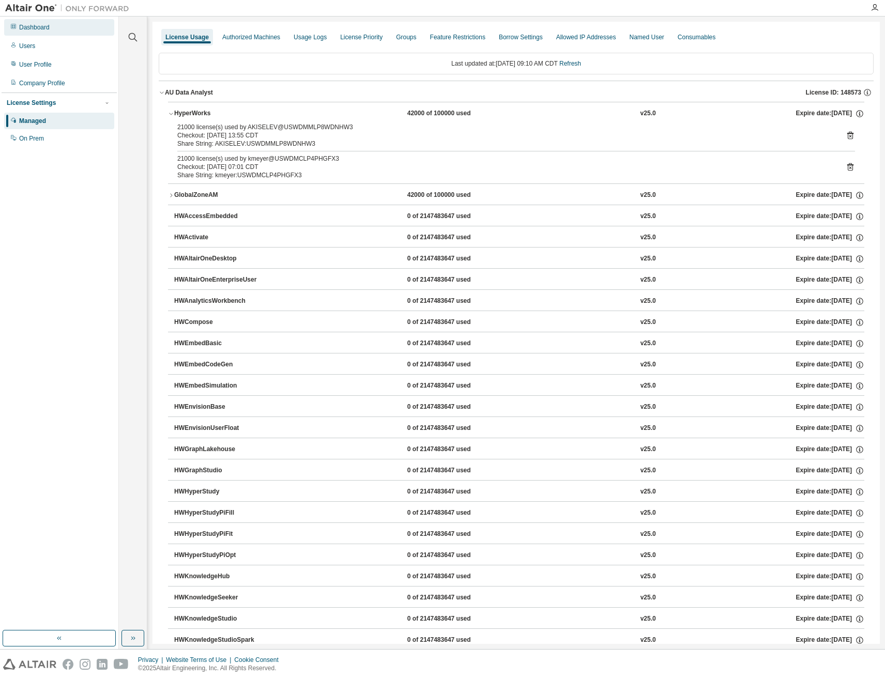
click at [43, 27] on div "Dashboard" at bounding box center [34, 27] width 30 height 8
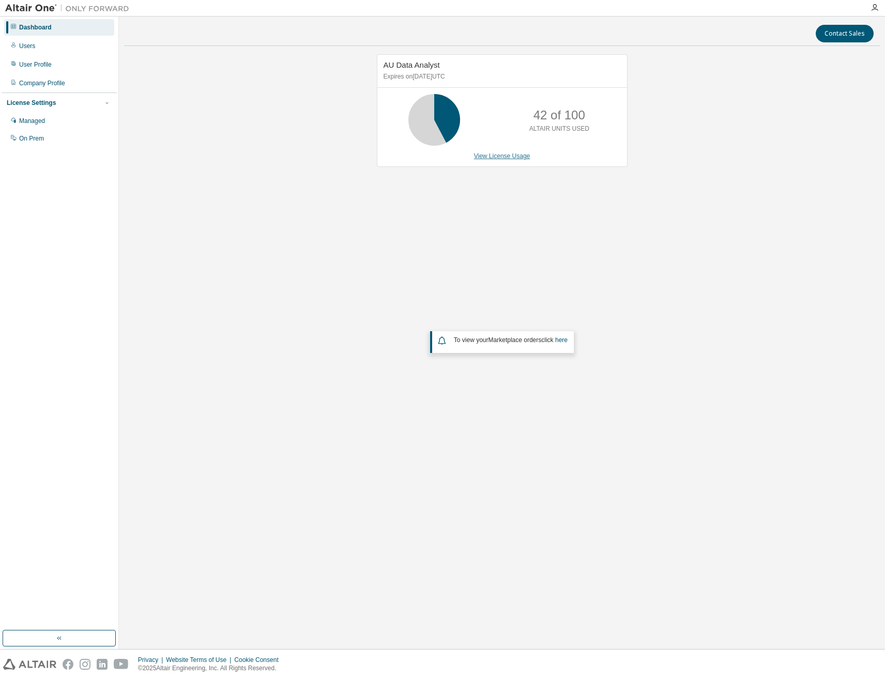
click at [520, 155] on link "View License Usage" at bounding box center [502, 155] width 56 height 7
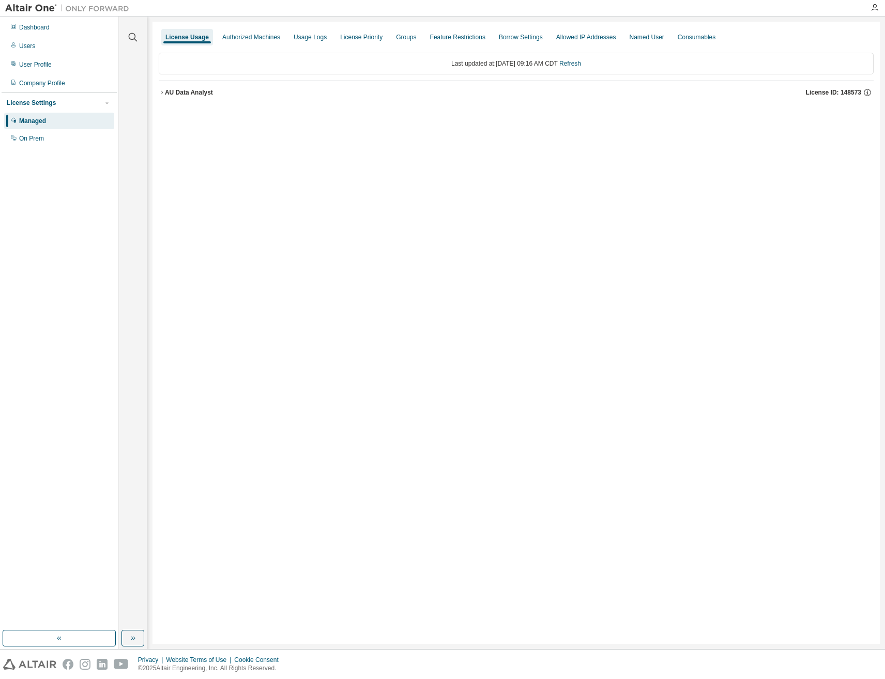
click at [164, 93] on icon "button" at bounding box center [162, 92] width 6 height 6
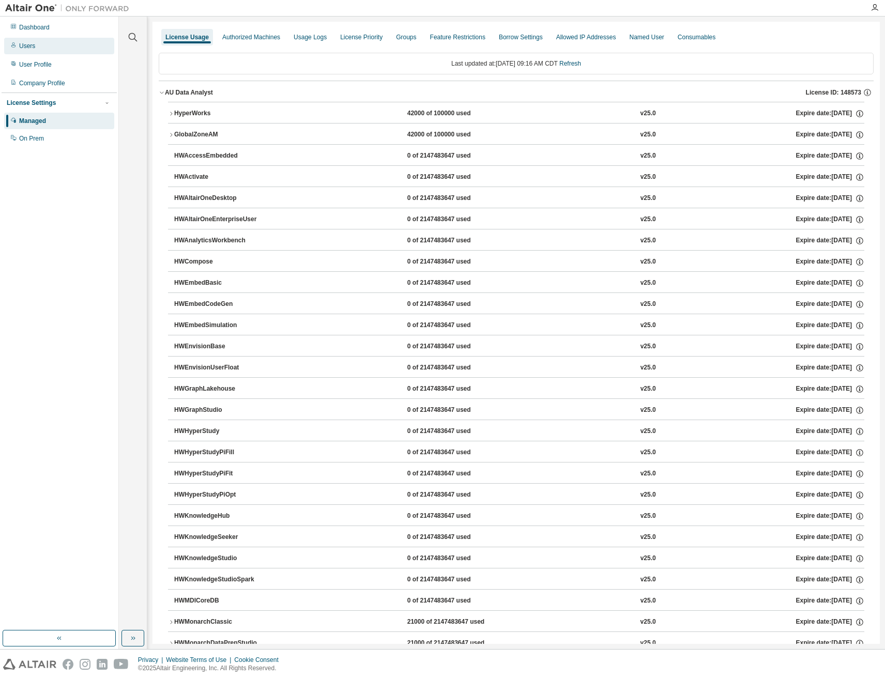
click at [33, 51] on div "Users" at bounding box center [59, 46] width 110 height 17
